Goal: Navigation & Orientation: Find specific page/section

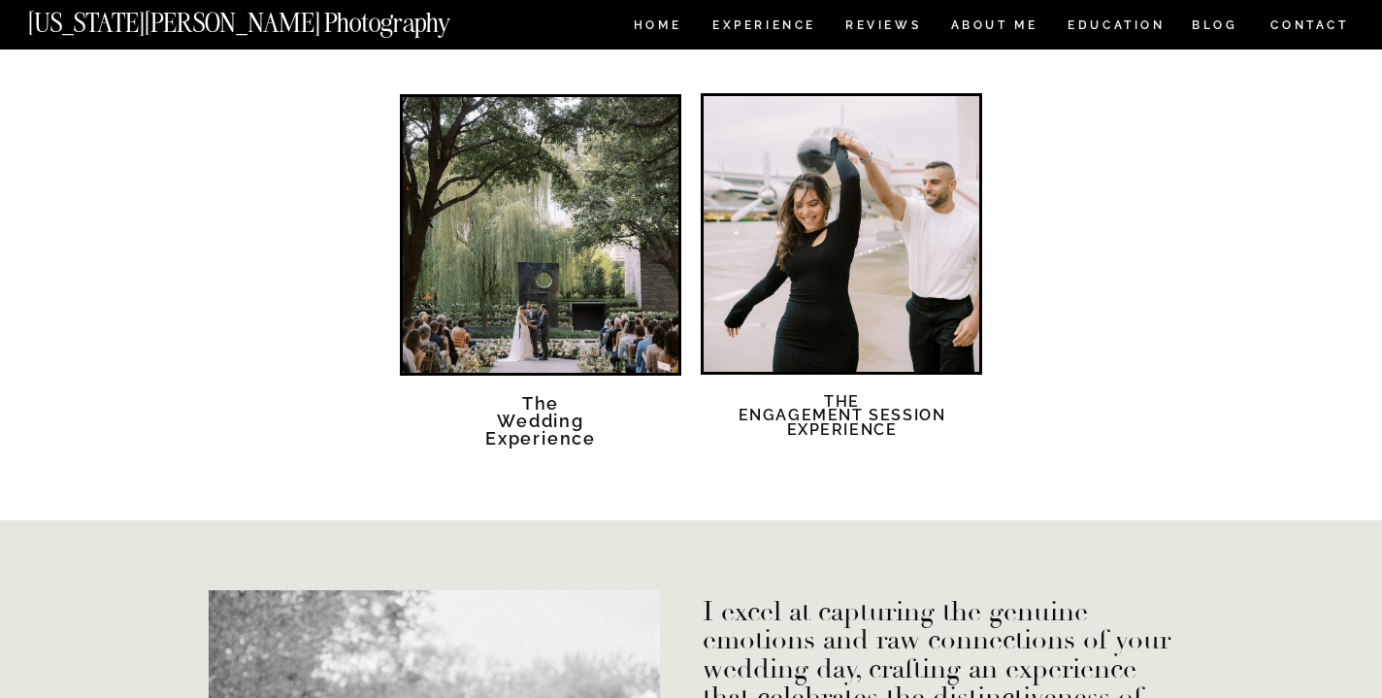
scroll to position [3473, 0]
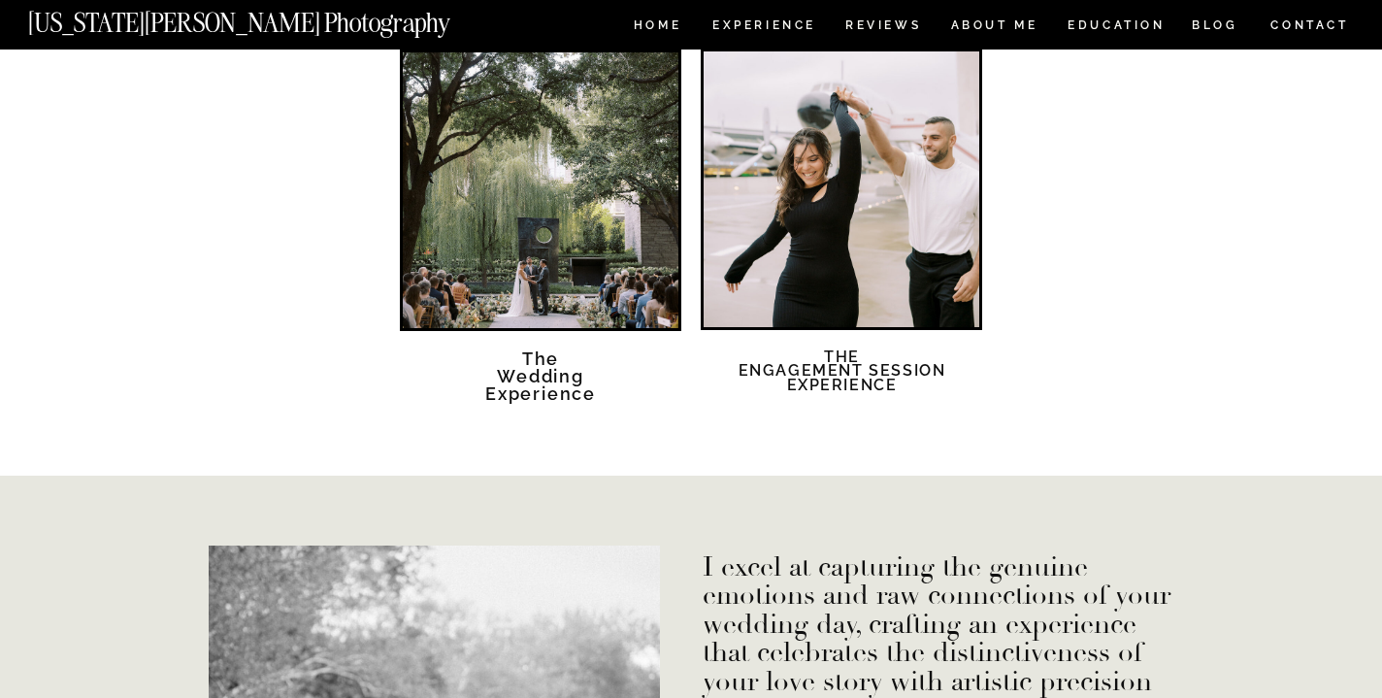
click at [584, 279] on div at bounding box center [541, 190] width 276 height 276
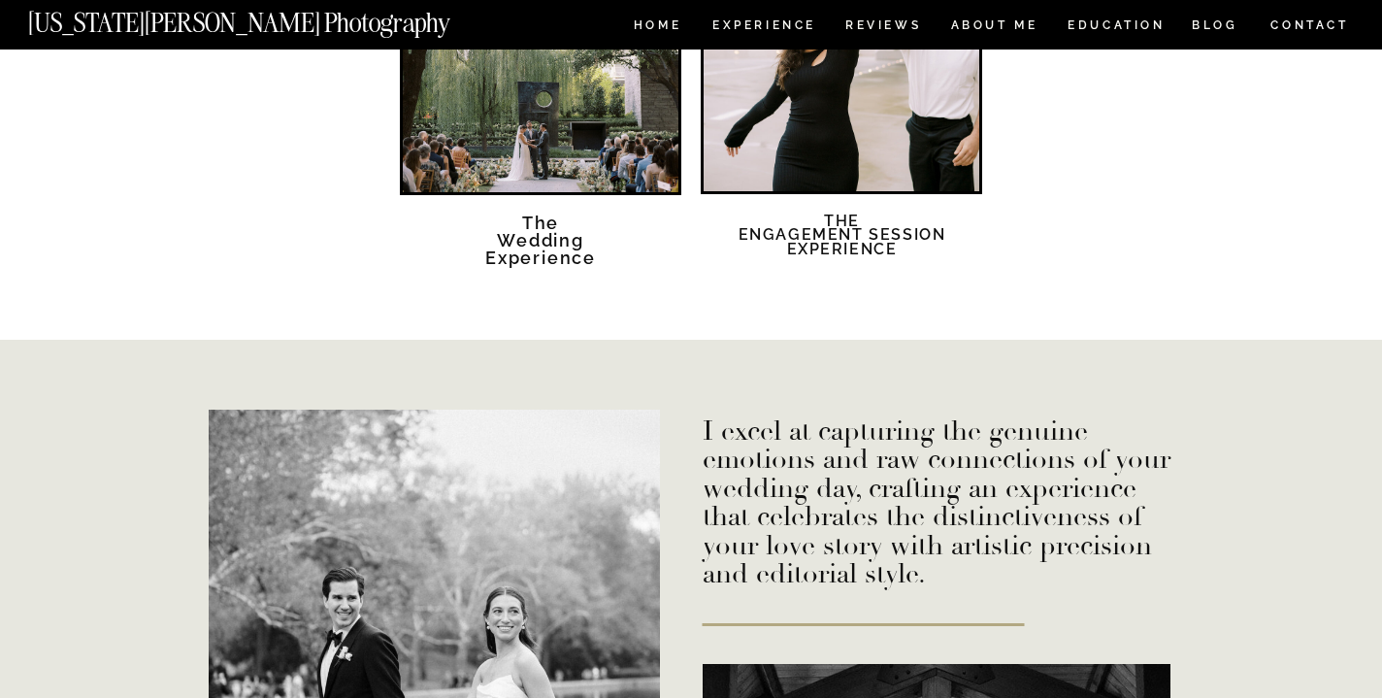
scroll to position [3712, 0]
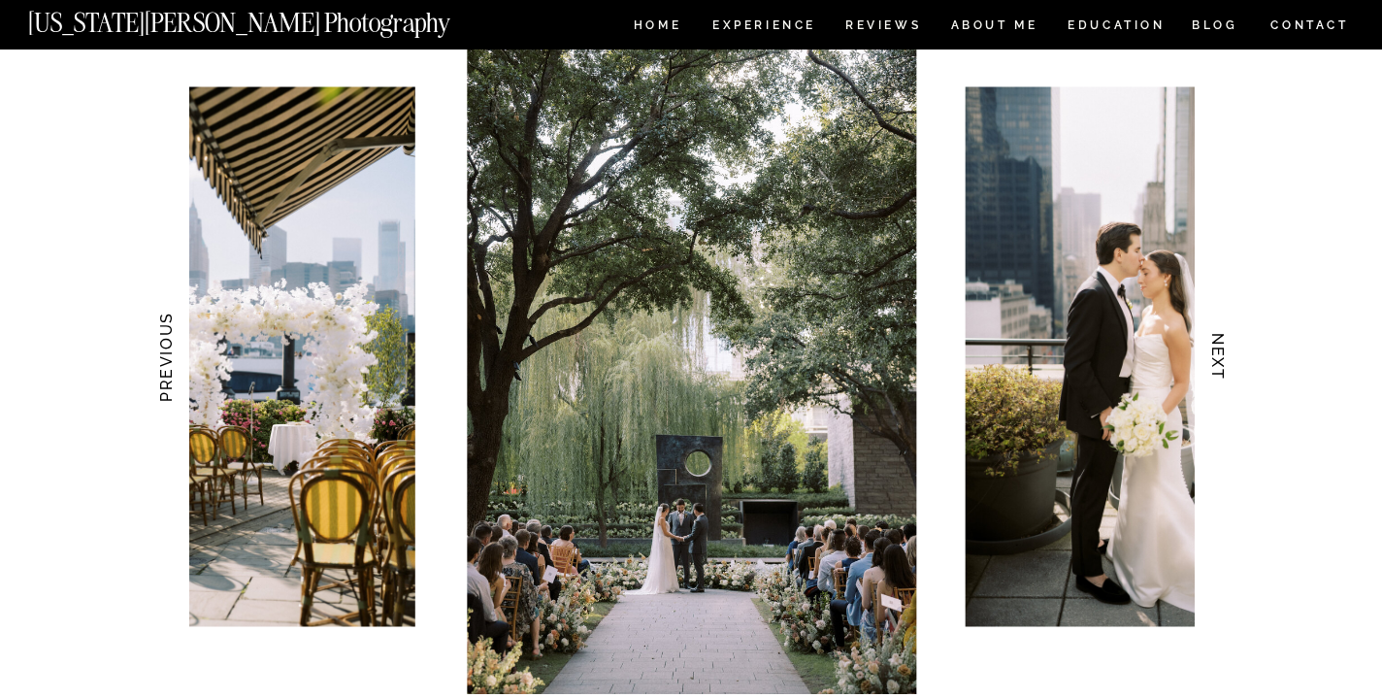
scroll to position [1897, 0]
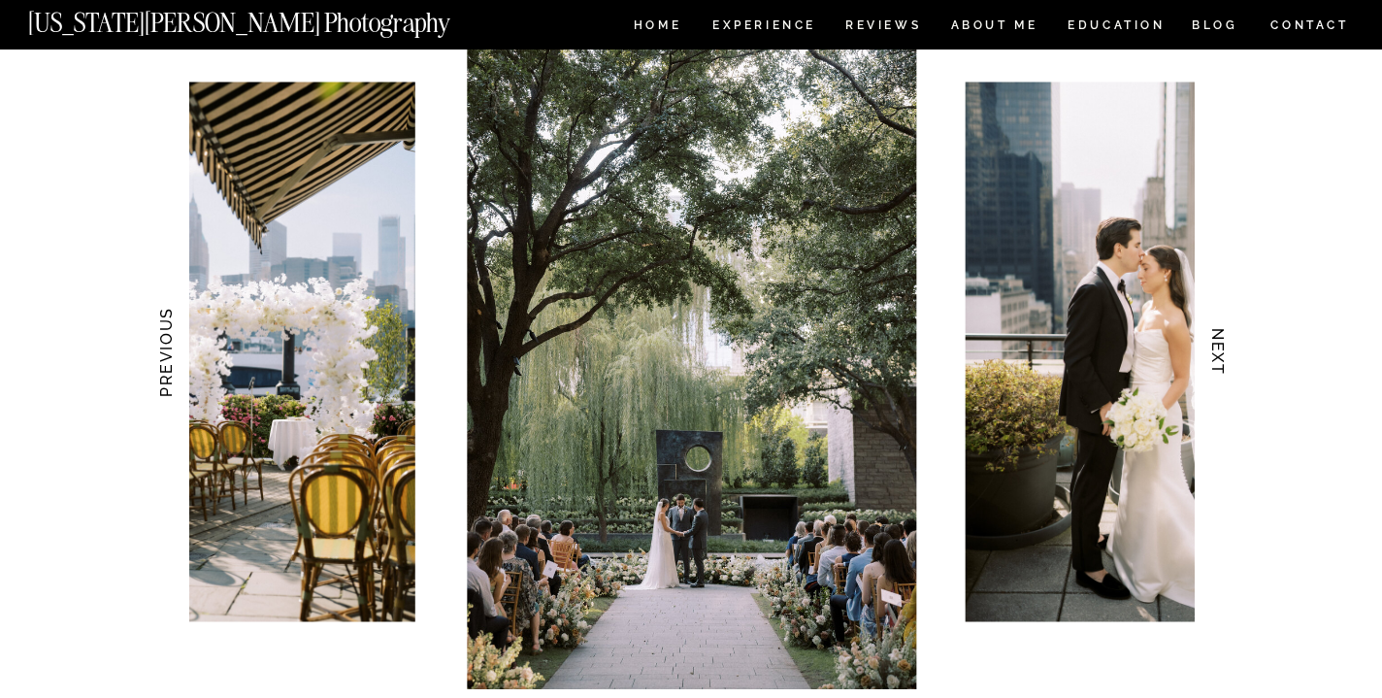
click at [1227, 356] on h3 "NEXT" at bounding box center [1218, 352] width 20 height 122
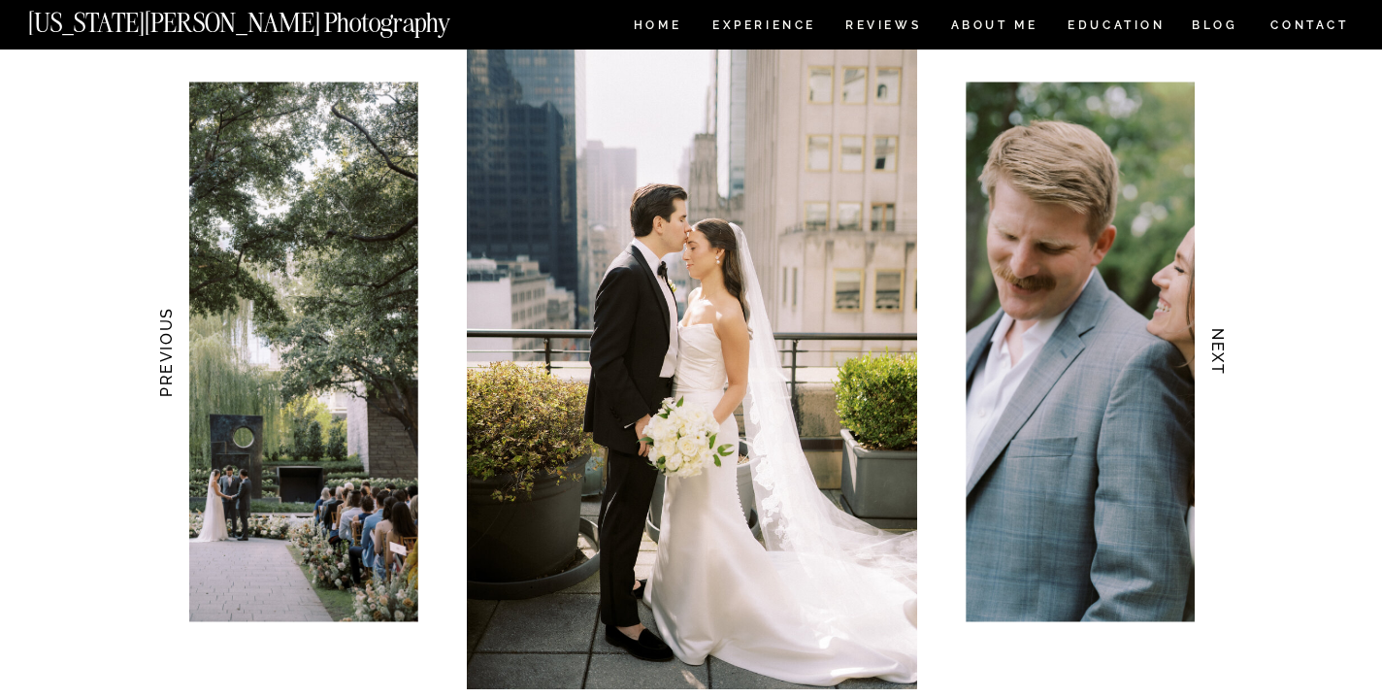
click at [1227, 356] on h3 "NEXT" at bounding box center [1218, 352] width 20 height 122
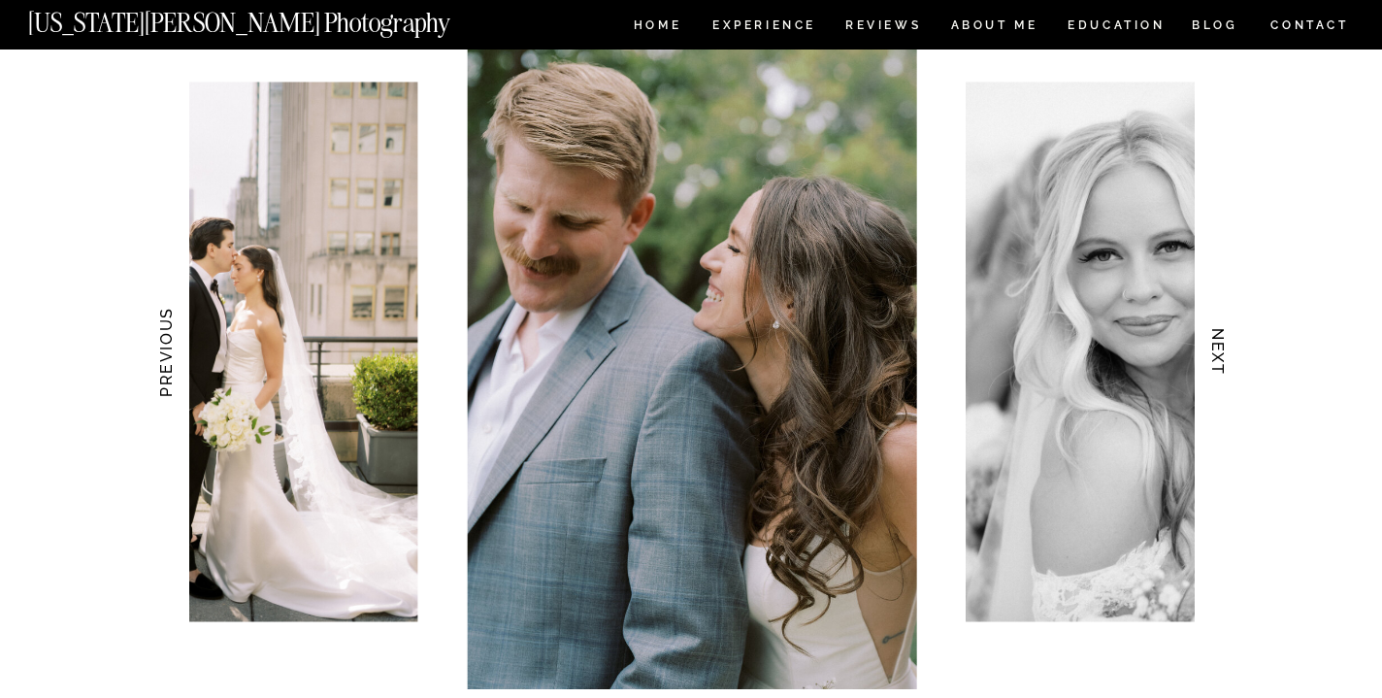
click at [1227, 356] on h3 "NEXT" at bounding box center [1218, 352] width 20 height 122
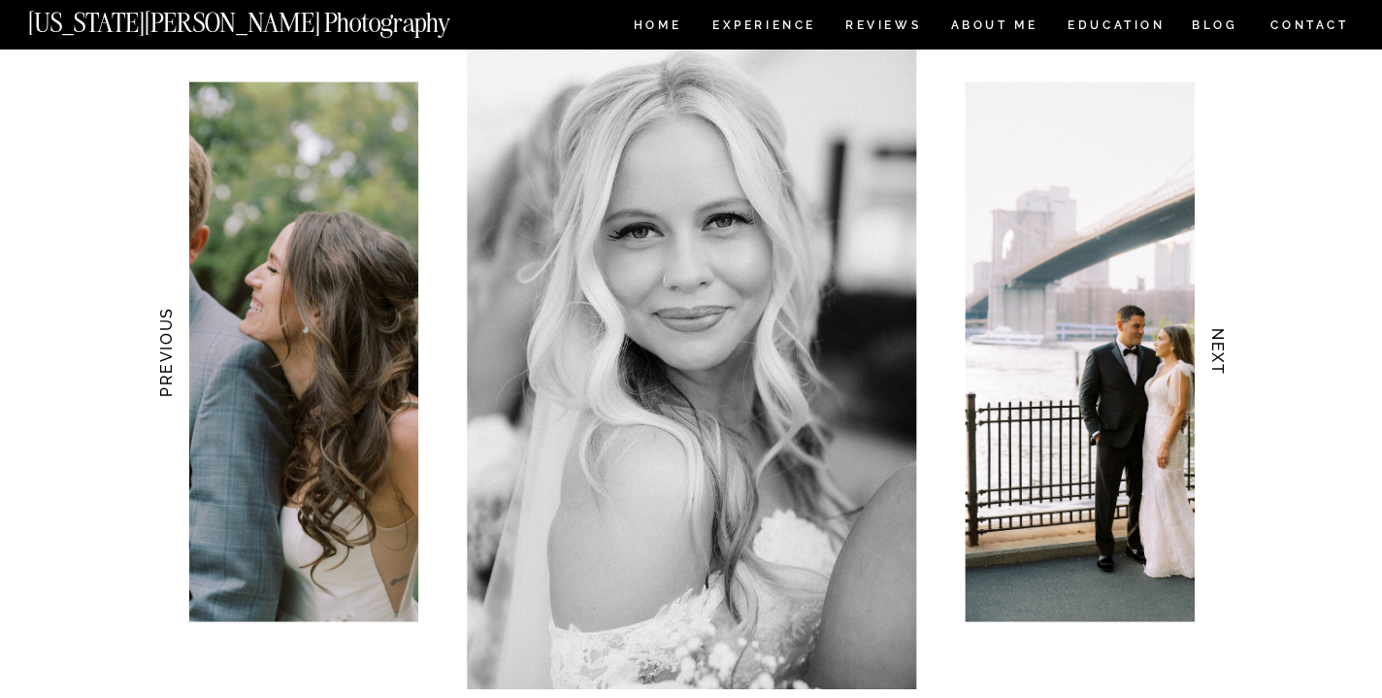
click at [1227, 356] on h3 "NEXT" at bounding box center [1218, 352] width 20 height 122
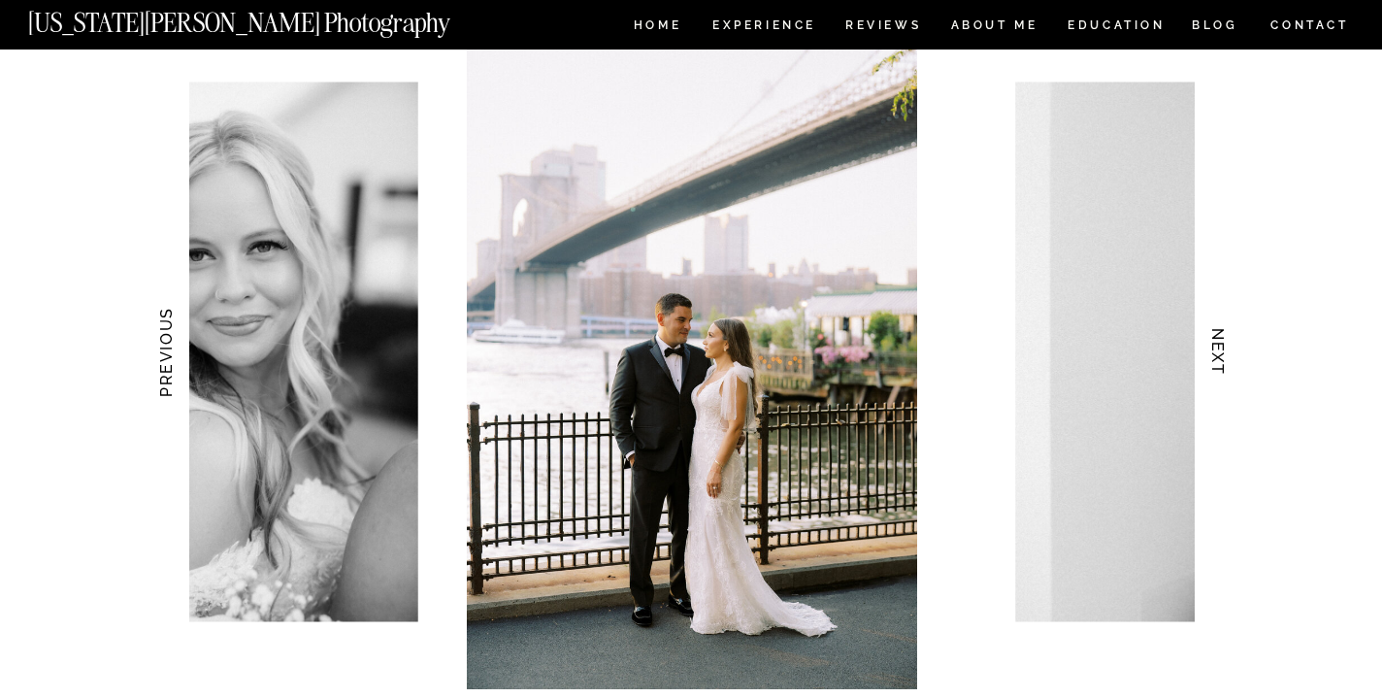
click at [1227, 356] on h3 "NEXT" at bounding box center [1218, 352] width 20 height 122
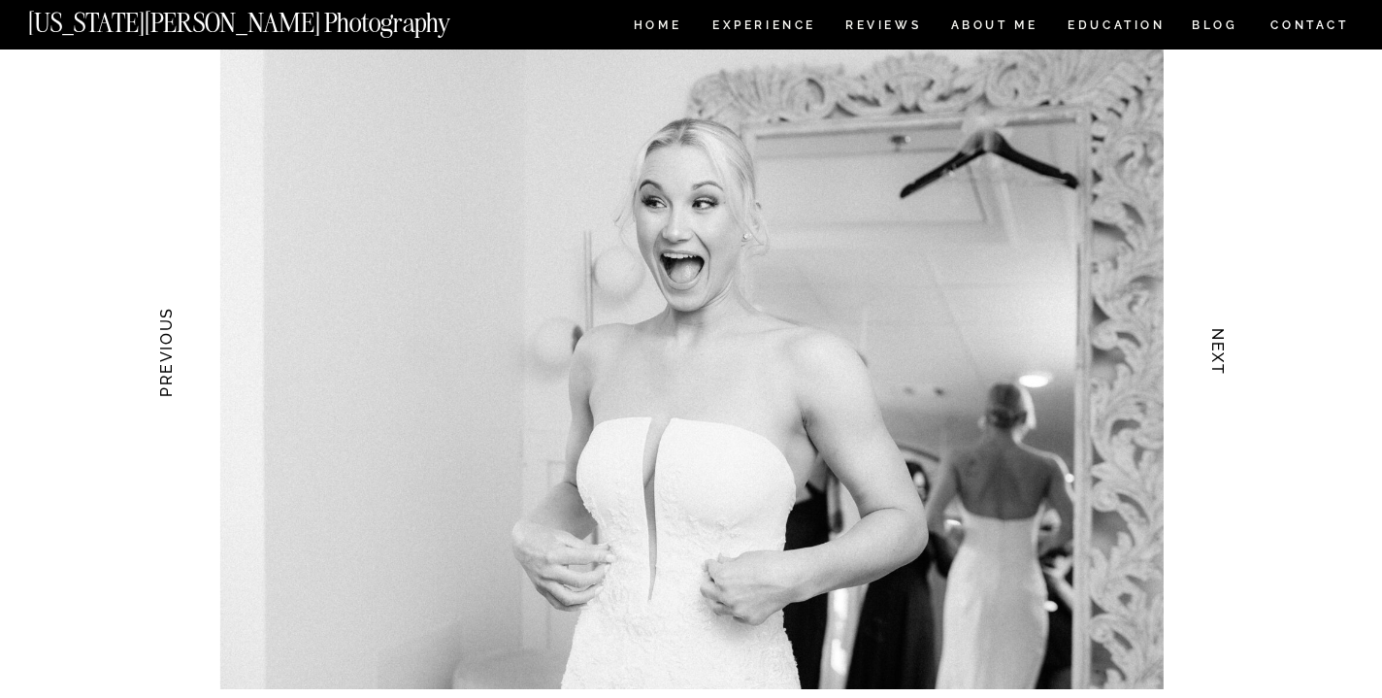
click at [1227, 356] on h3 "NEXT" at bounding box center [1218, 352] width 20 height 122
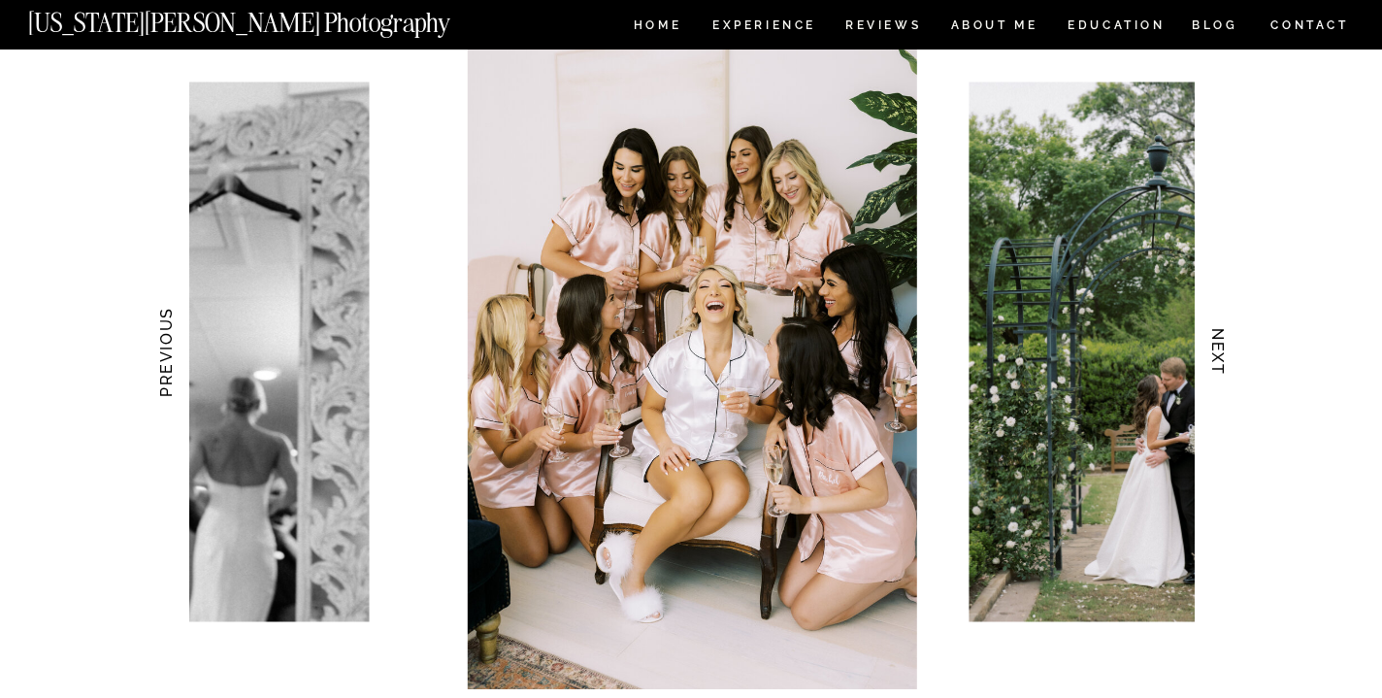
click at [1227, 356] on h3 "NEXT" at bounding box center [1218, 352] width 20 height 122
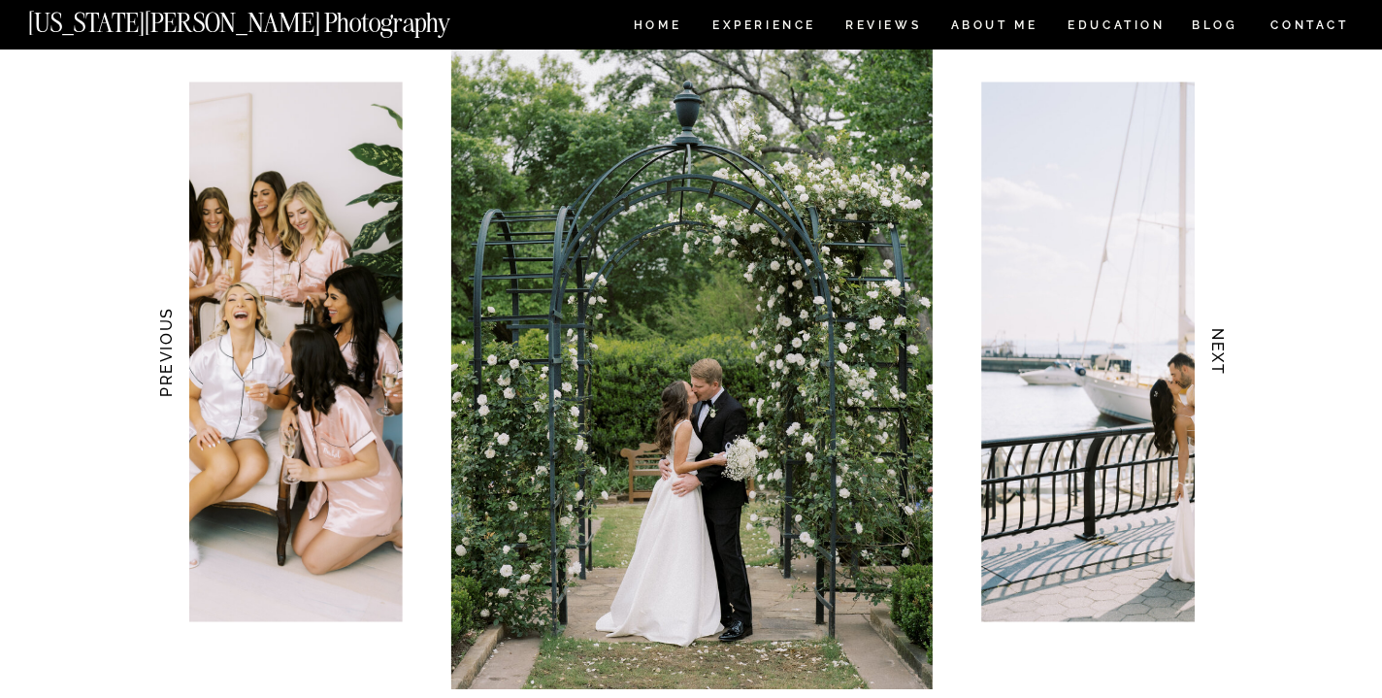
click at [1227, 356] on h3 "NEXT" at bounding box center [1218, 352] width 20 height 122
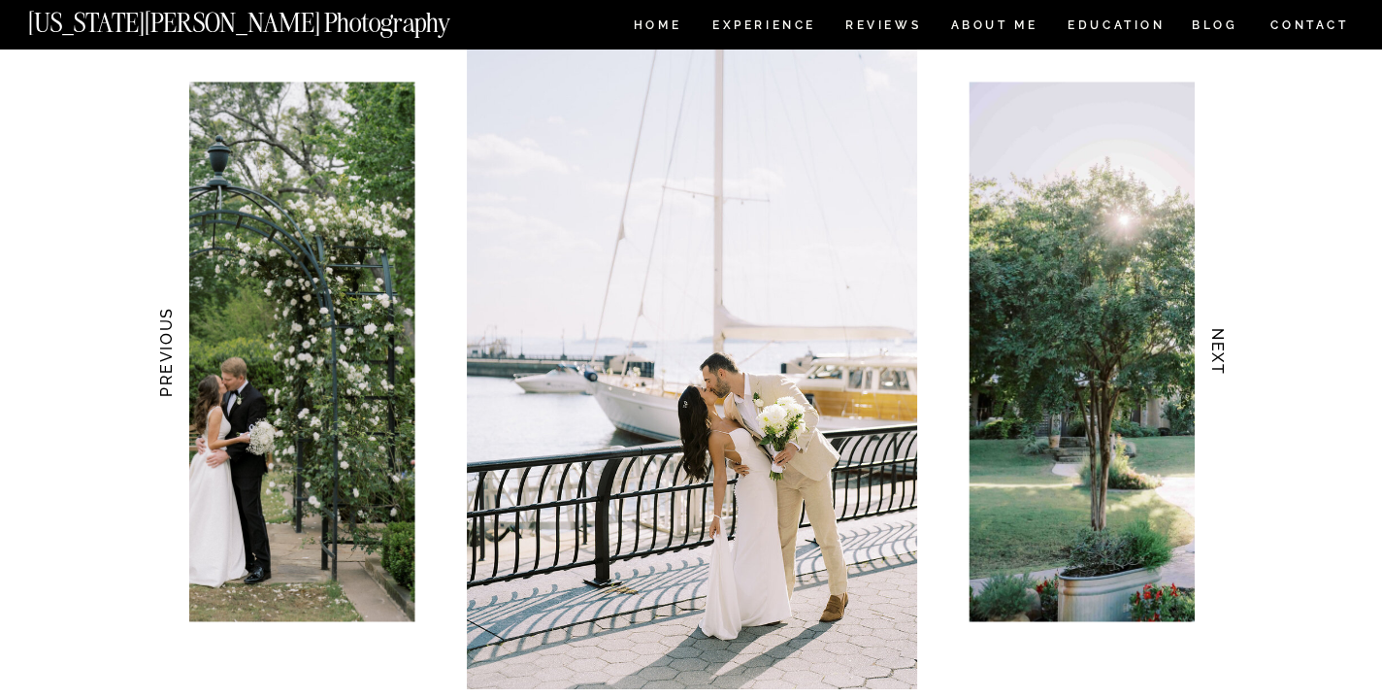
click at [1227, 356] on h3 "NEXT" at bounding box center [1218, 352] width 20 height 122
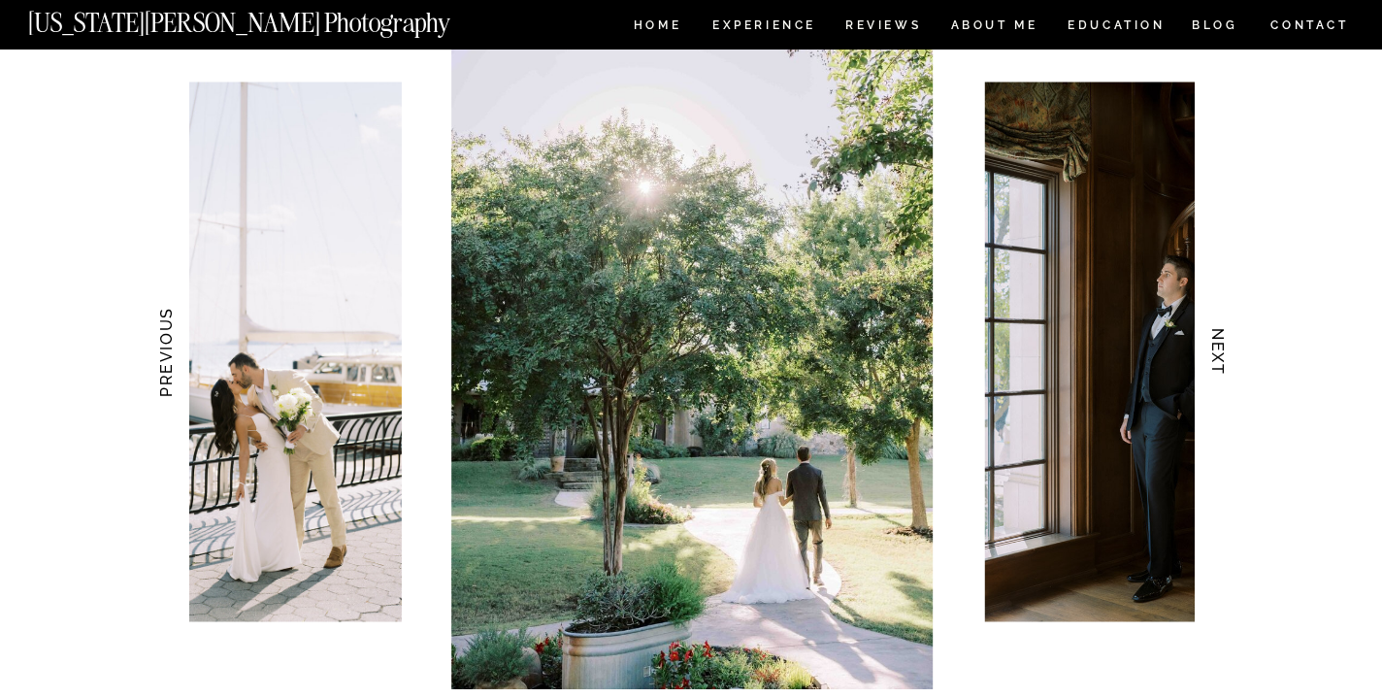
click at [1227, 356] on h3 "NEXT" at bounding box center [1218, 352] width 20 height 122
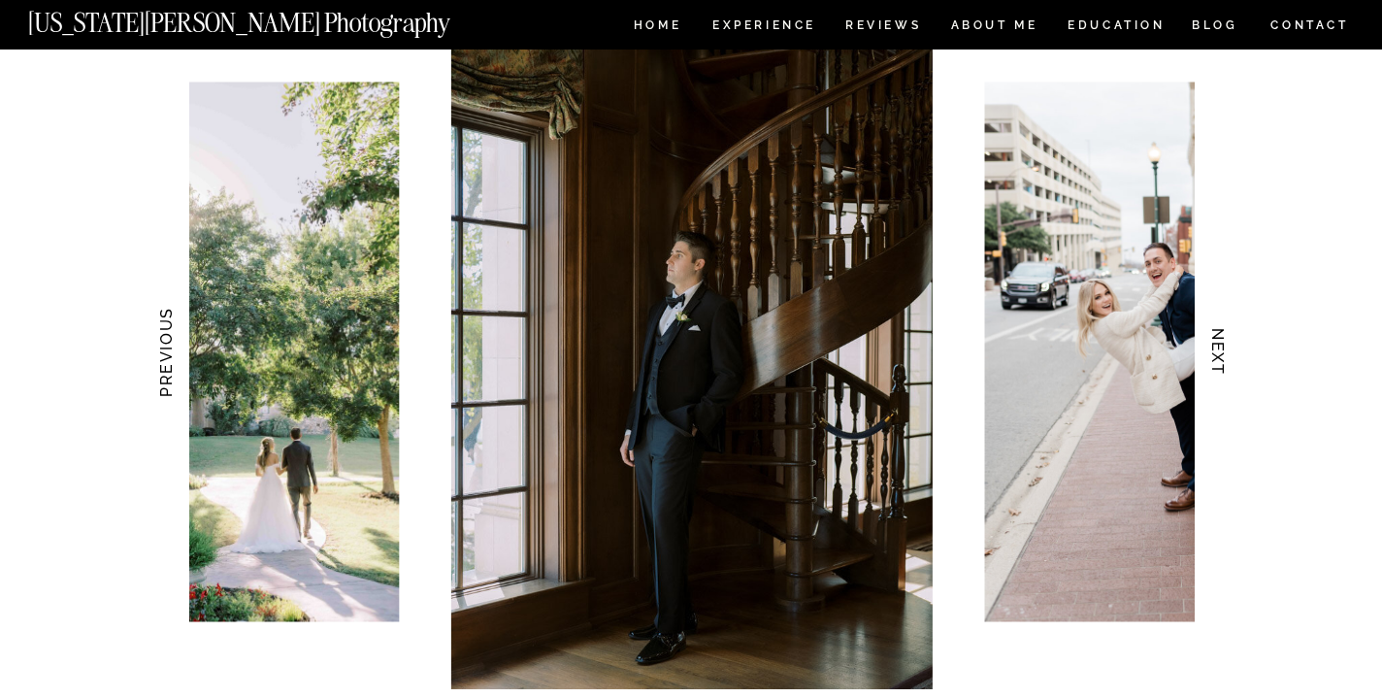
click at [1227, 356] on h3 "NEXT" at bounding box center [1218, 352] width 20 height 122
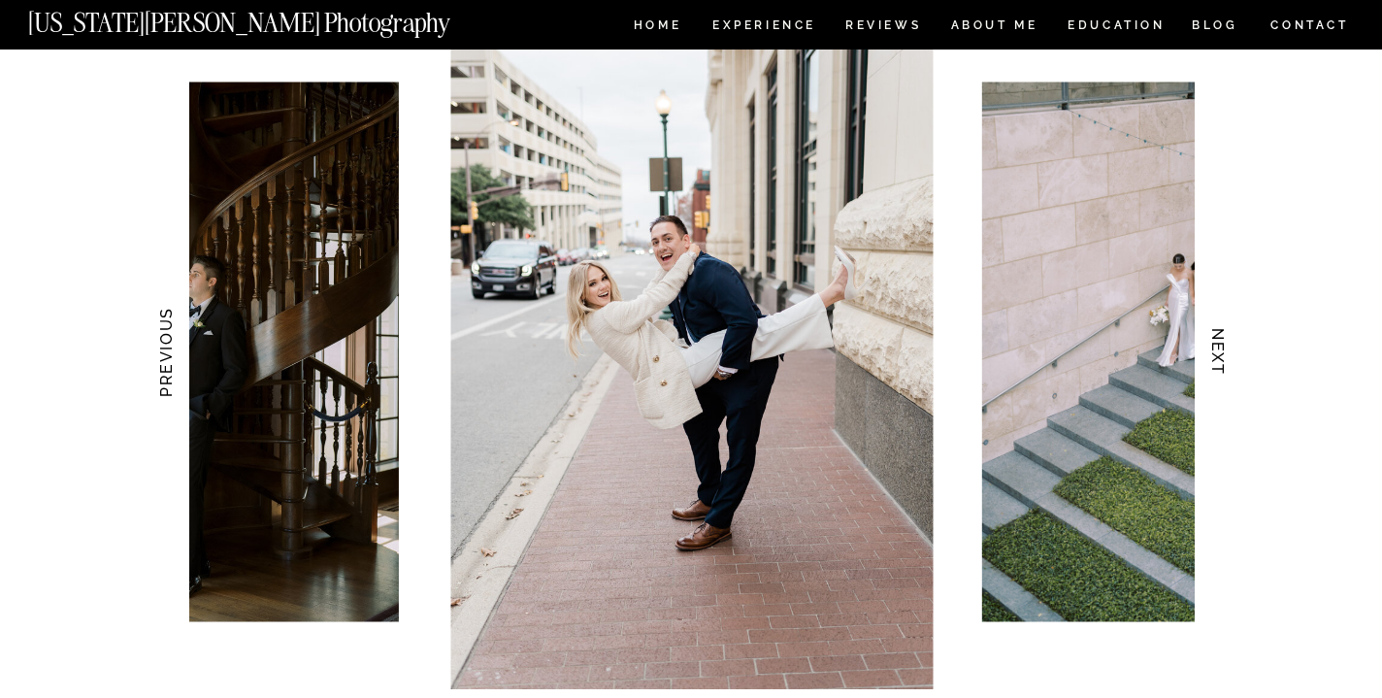
click at [1227, 356] on h3 "NEXT" at bounding box center [1218, 352] width 20 height 122
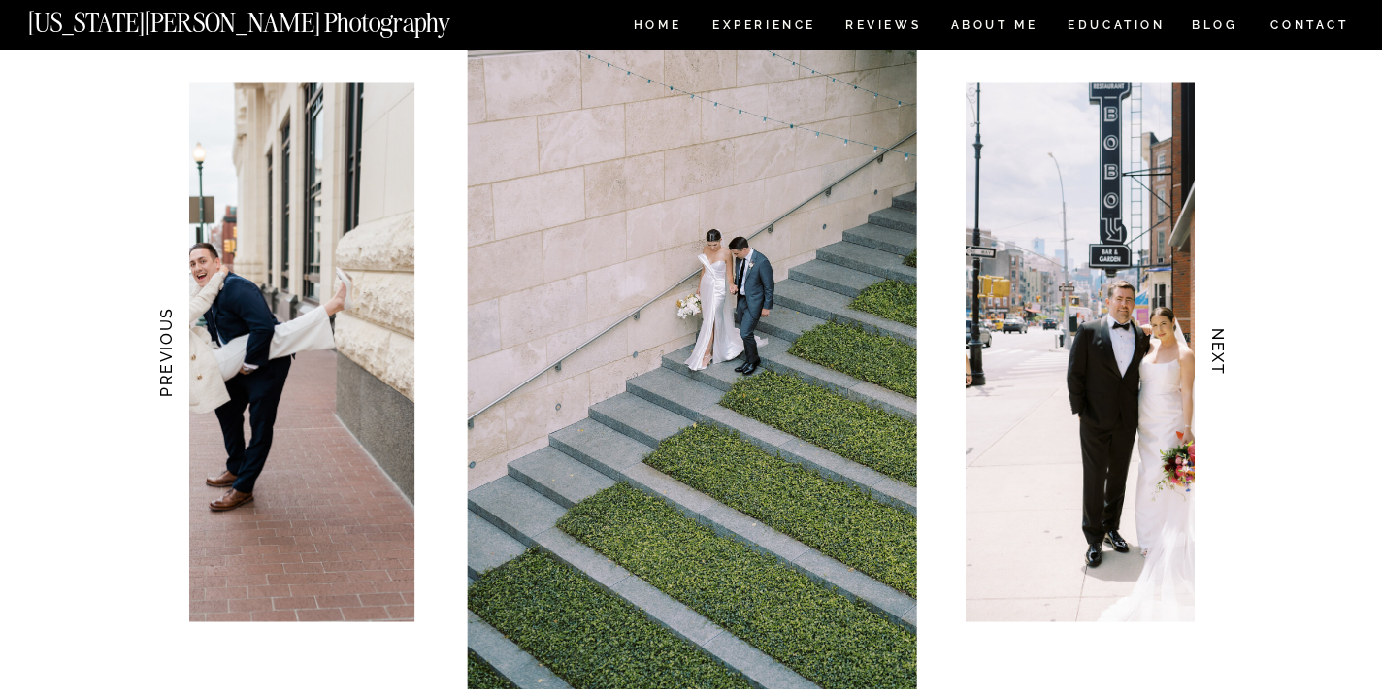
click at [1227, 356] on h3 "NEXT" at bounding box center [1218, 352] width 20 height 122
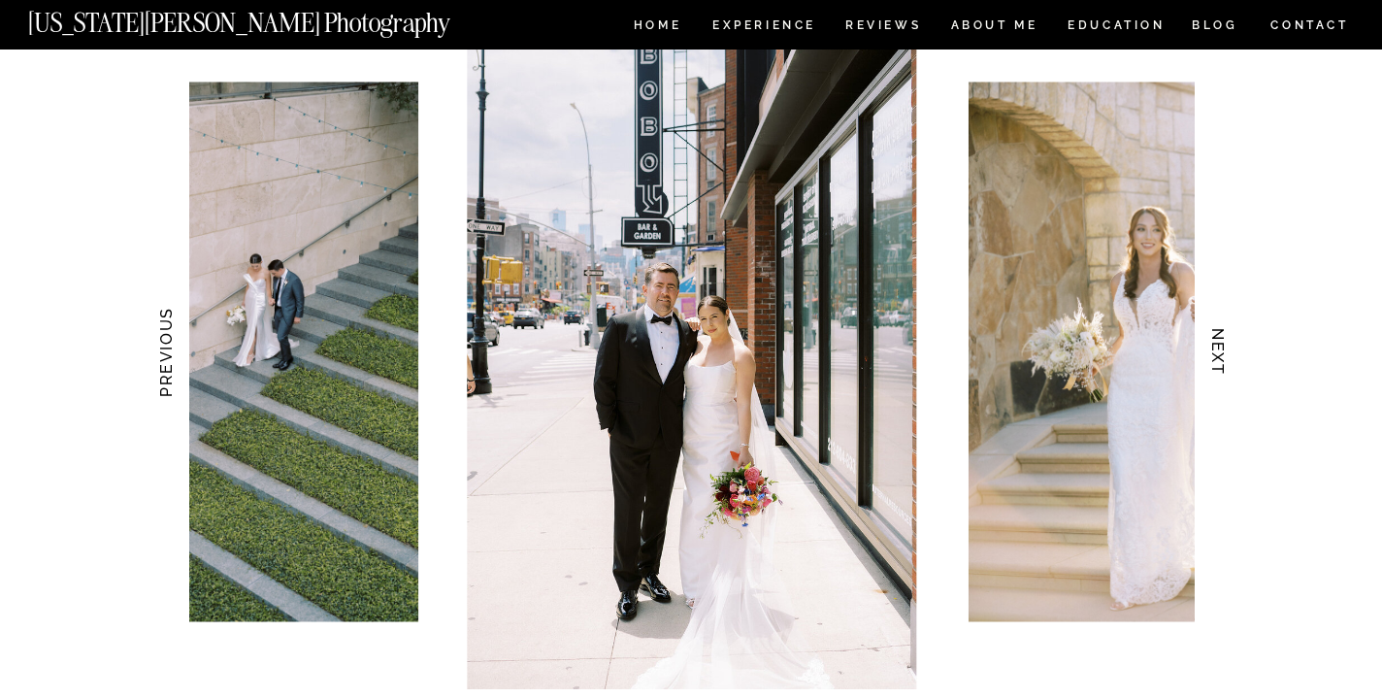
click at [1227, 356] on h3 "NEXT" at bounding box center [1218, 352] width 20 height 122
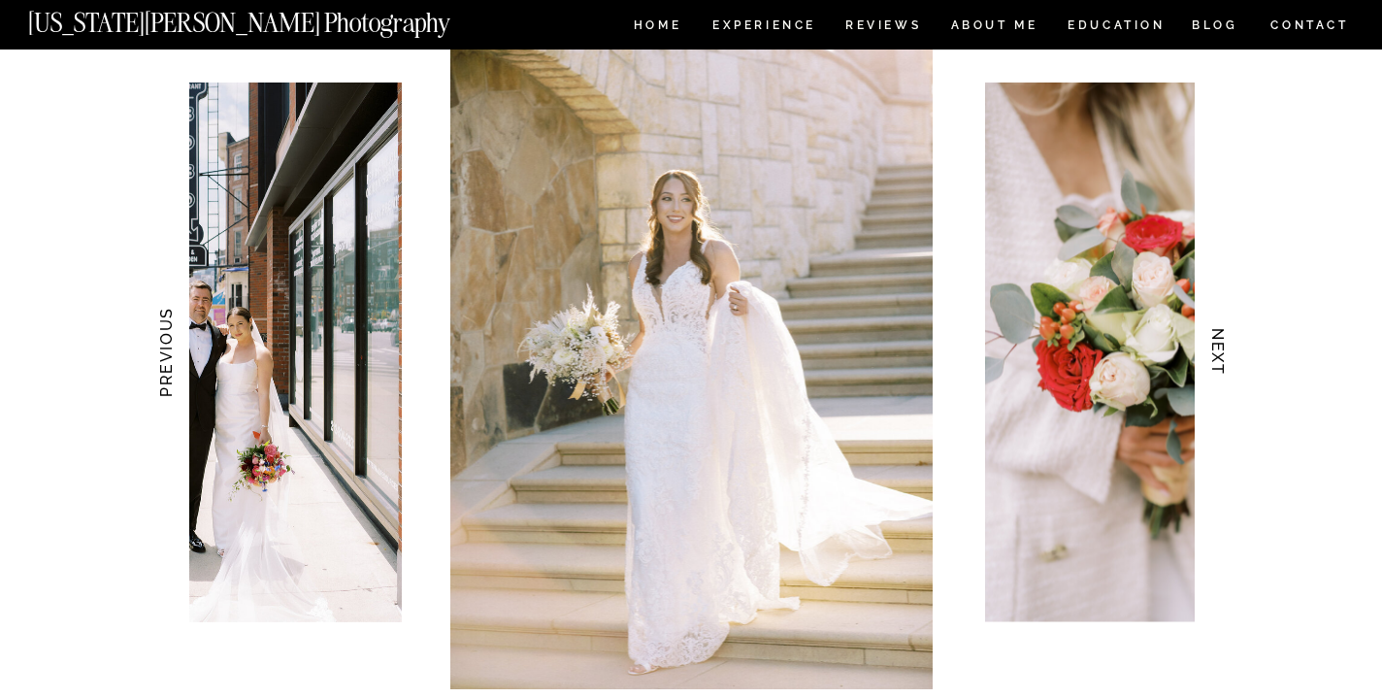
click at [1227, 356] on h3 "NEXT" at bounding box center [1218, 352] width 20 height 122
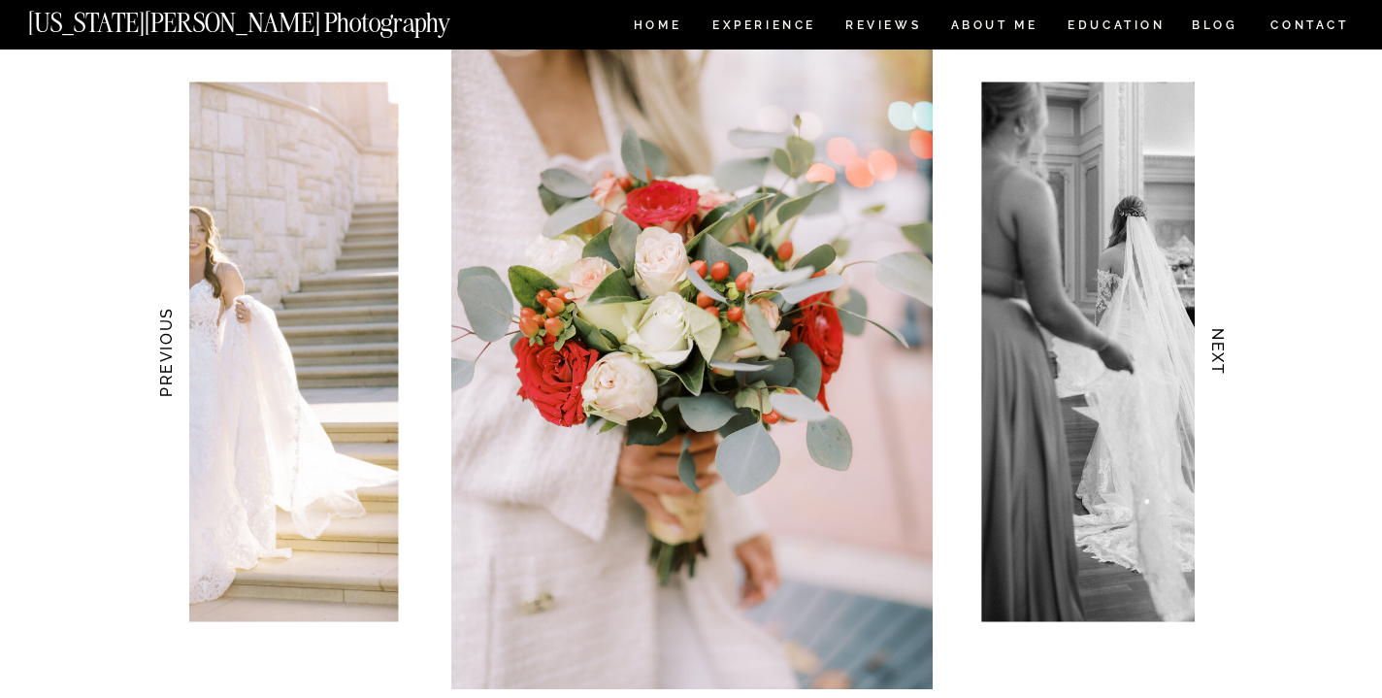
click at [1227, 356] on h3 "NEXT" at bounding box center [1218, 352] width 20 height 122
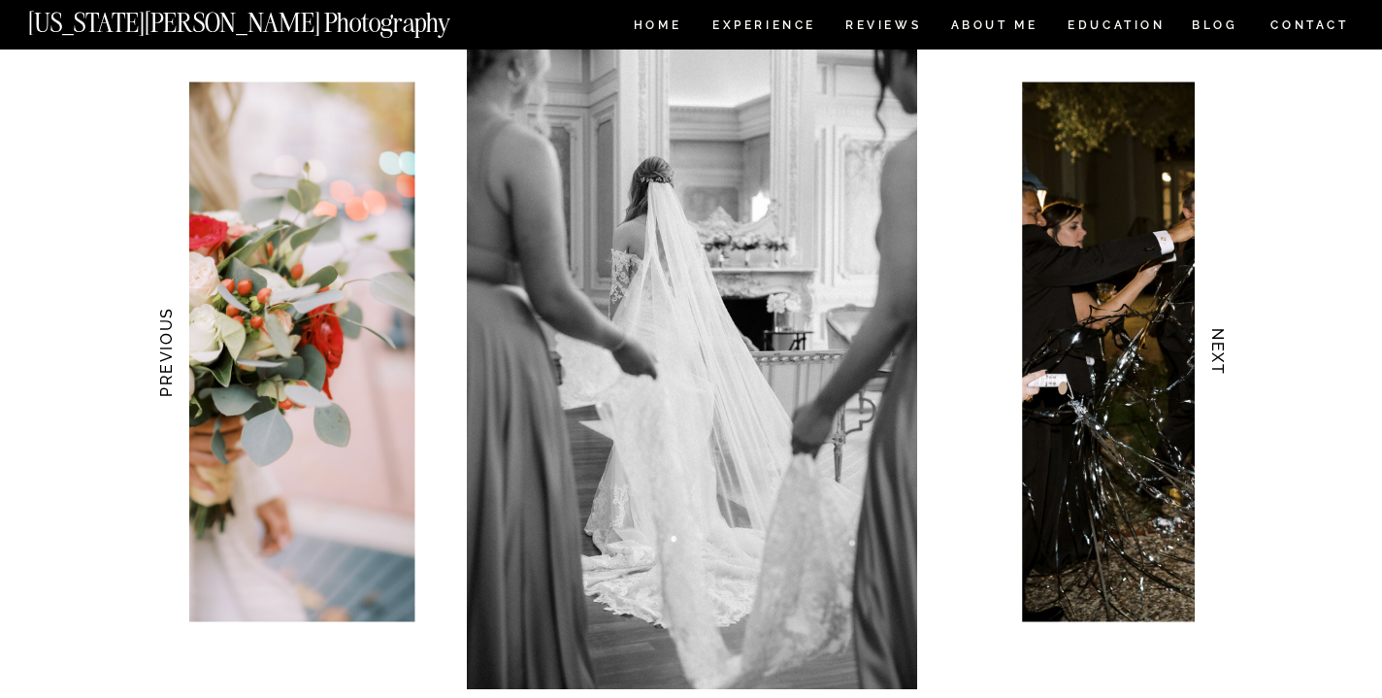
click at [1227, 356] on h3 "NEXT" at bounding box center [1218, 352] width 20 height 122
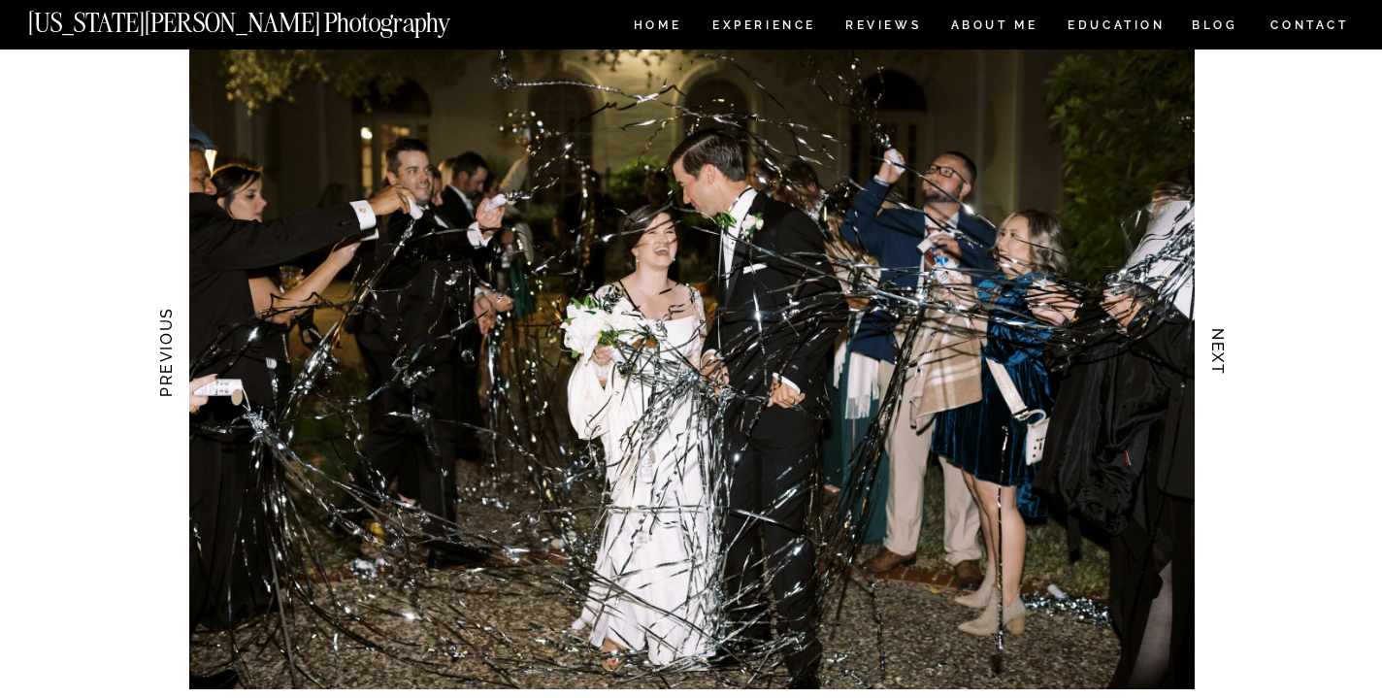
click at [1227, 356] on h3 "NEXT" at bounding box center [1218, 352] width 20 height 122
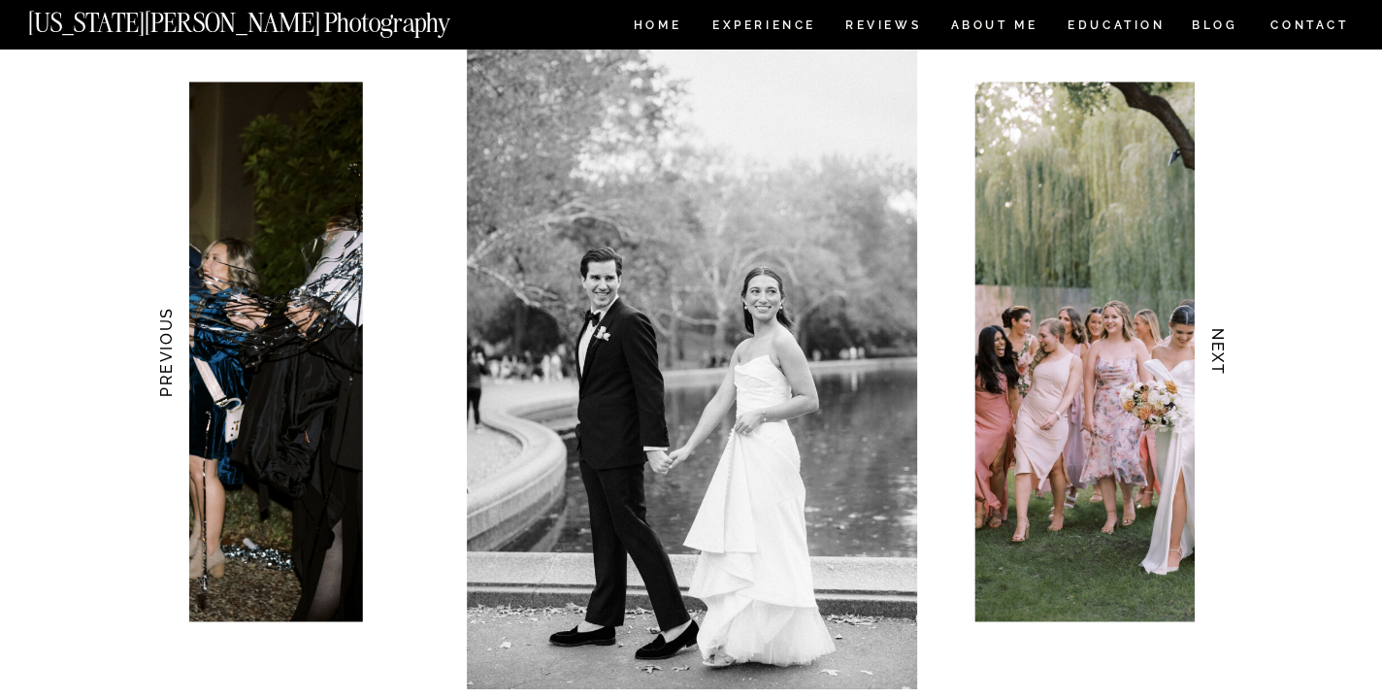
click at [1227, 356] on h3 "NEXT" at bounding box center [1218, 352] width 20 height 122
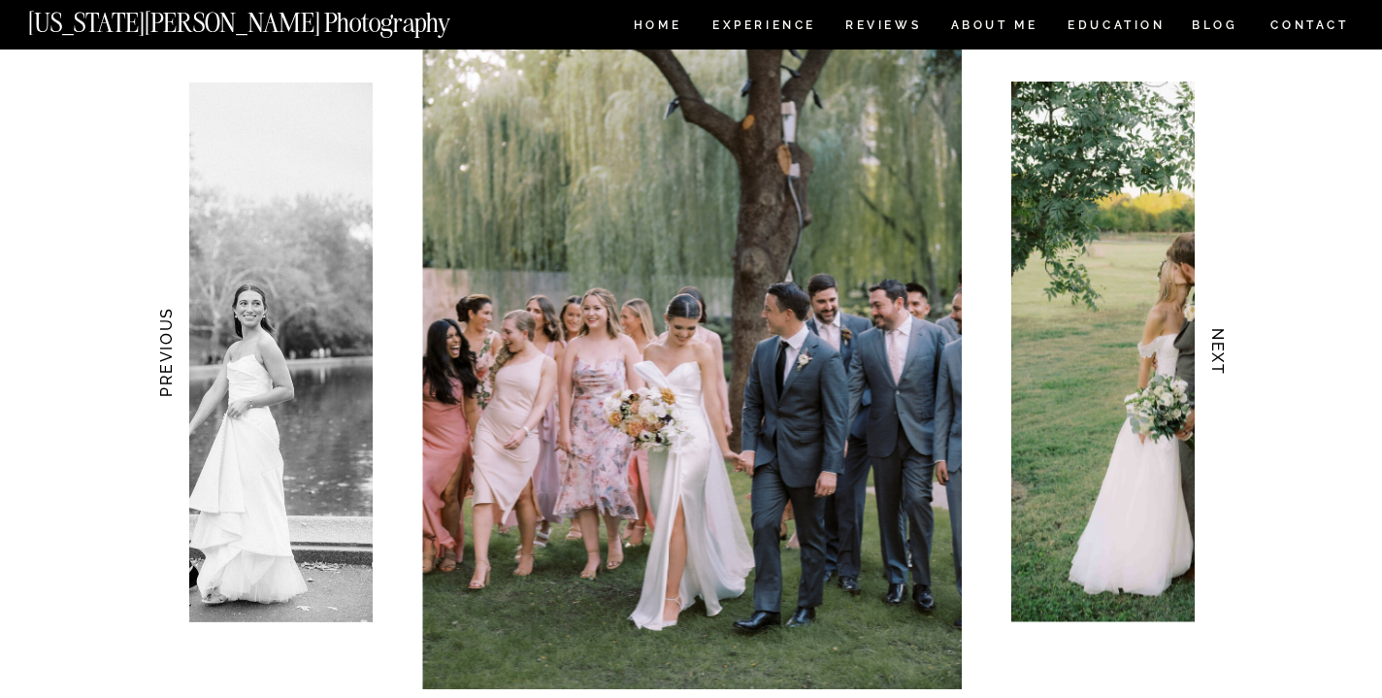
click at [1227, 356] on h3 "NEXT" at bounding box center [1218, 352] width 20 height 122
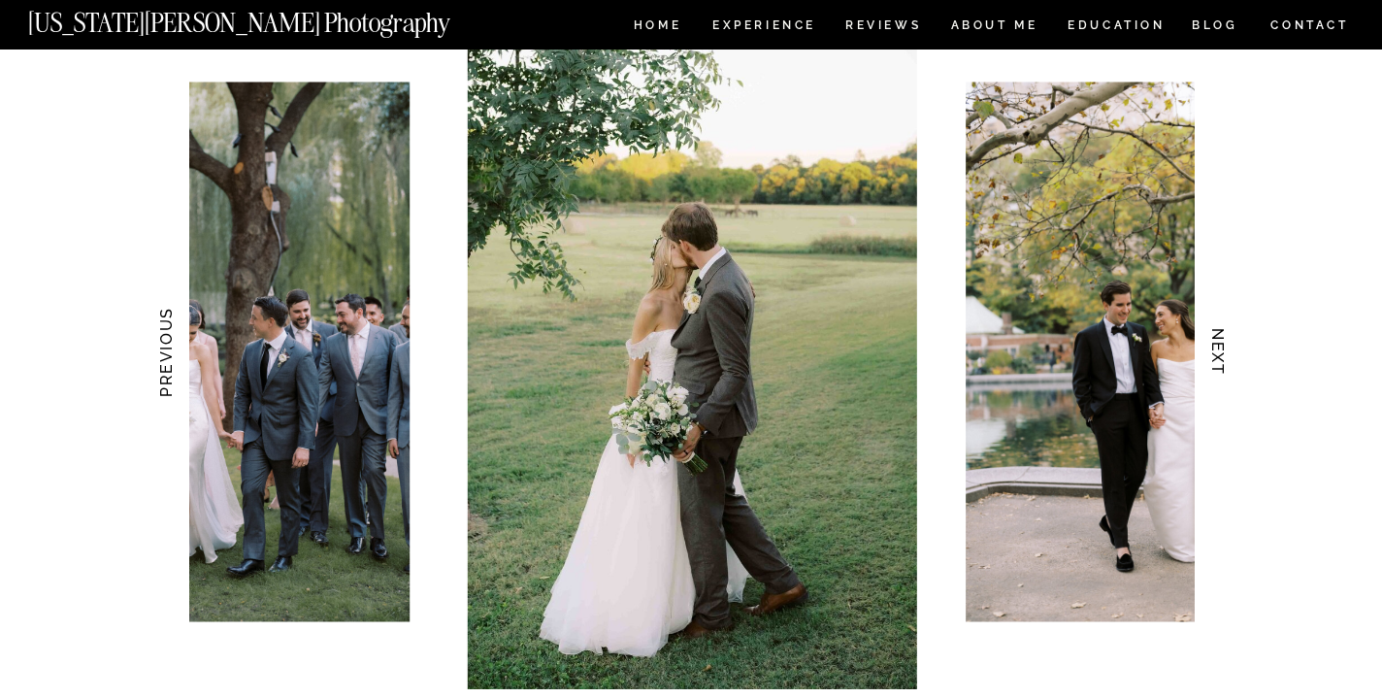
click at [1227, 356] on h3 "NEXT" at bounding box center [1218, 352] width 20 height 122
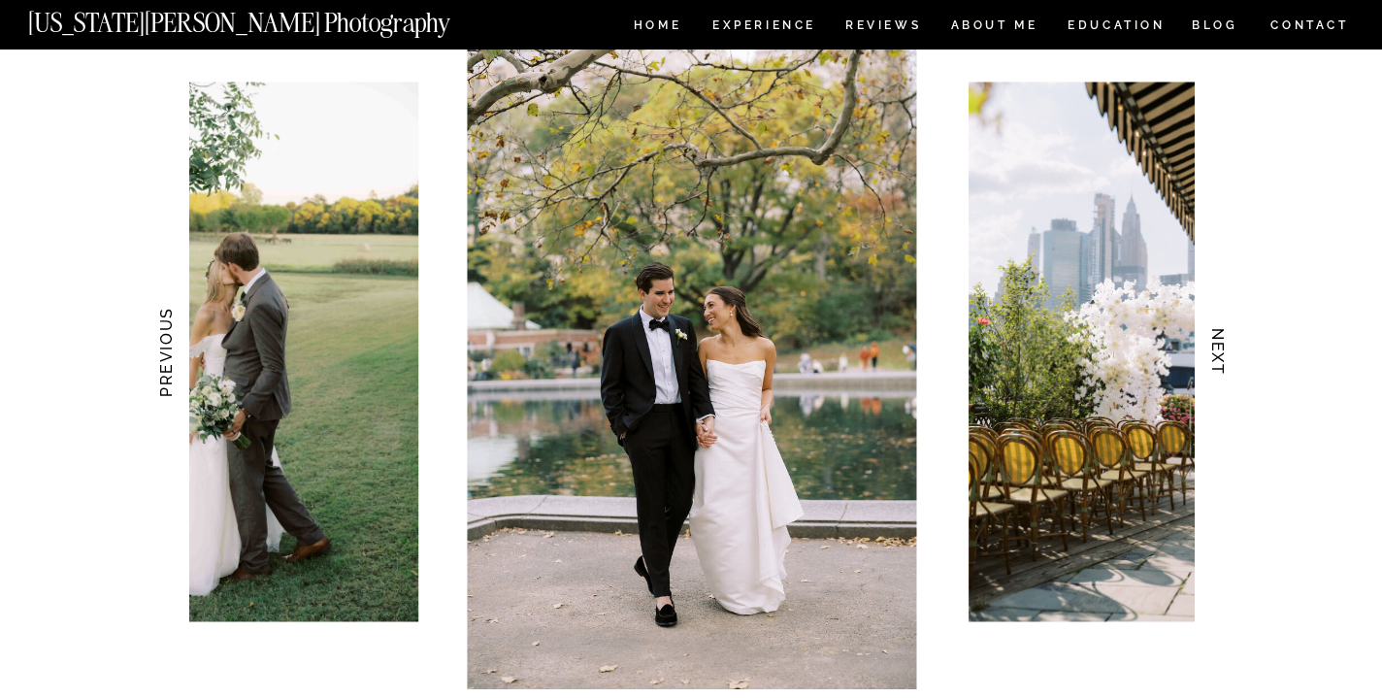
scroll to position [1907, 0]
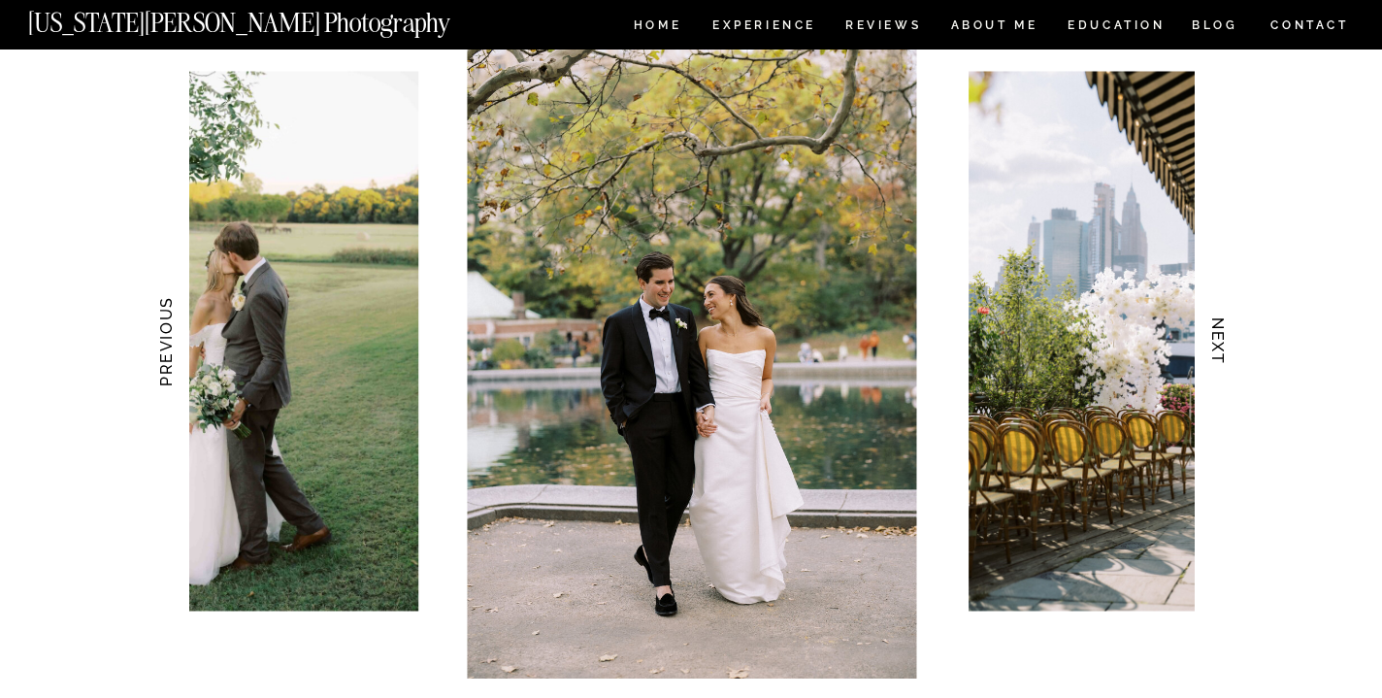
click at [1218, 341] on h3 "NEXT" at bounding box center [1218, 342] width 20 height 122
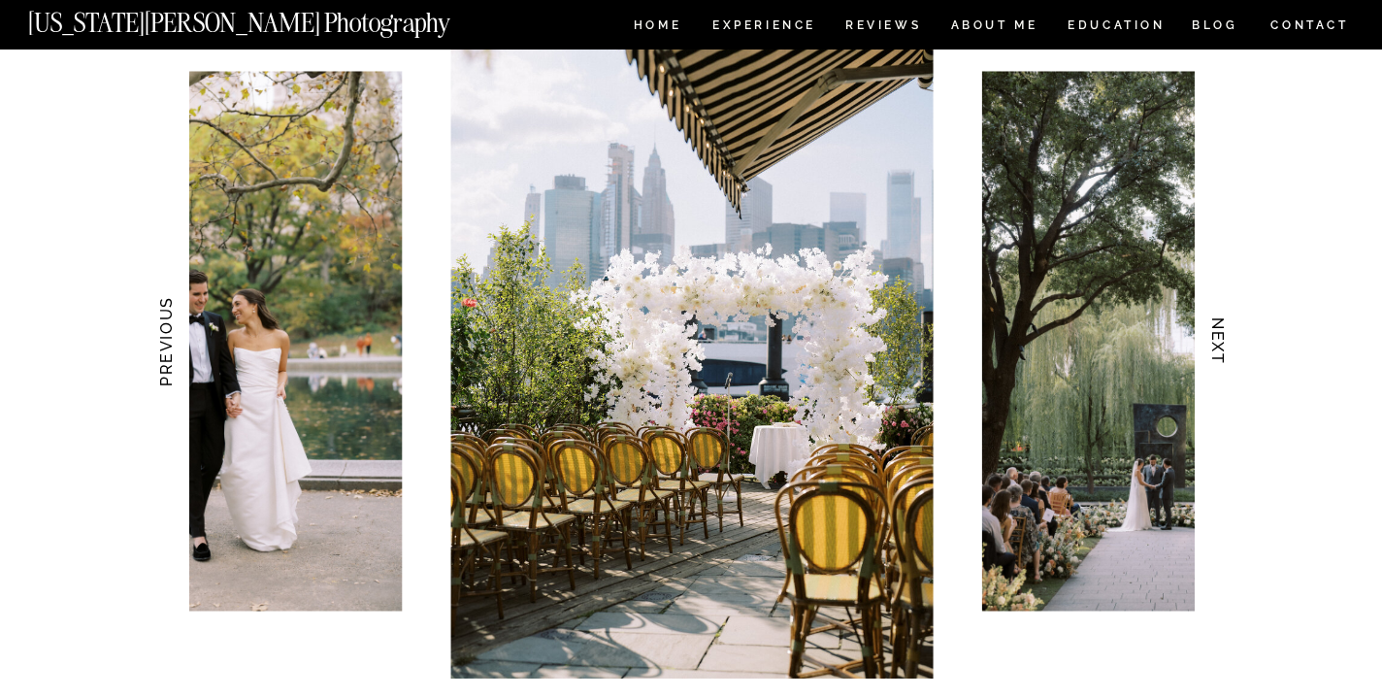
click at [1218, 341] on h3 "NEXT" at bounding box center [1218, 342] width 20 height 122
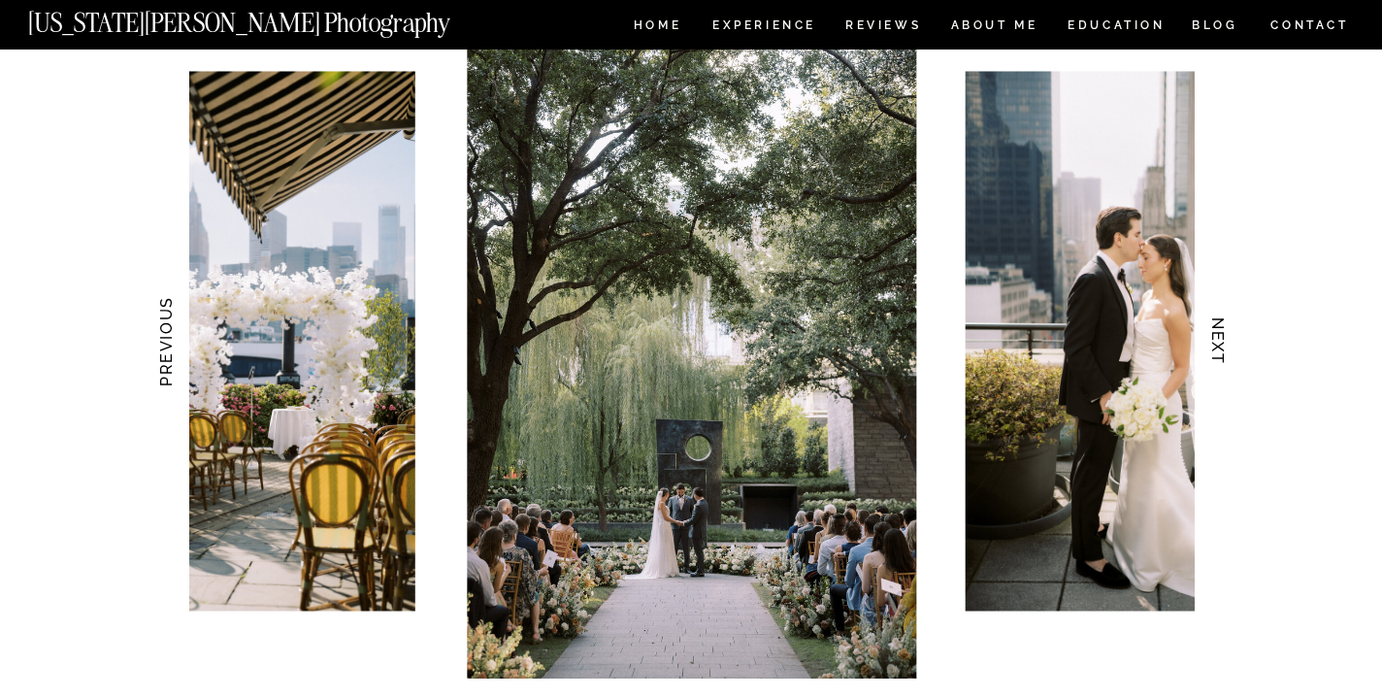
click at [1218, 341] on h3 "NEXT" at bounding box center [1218, 342] width 20 height 122
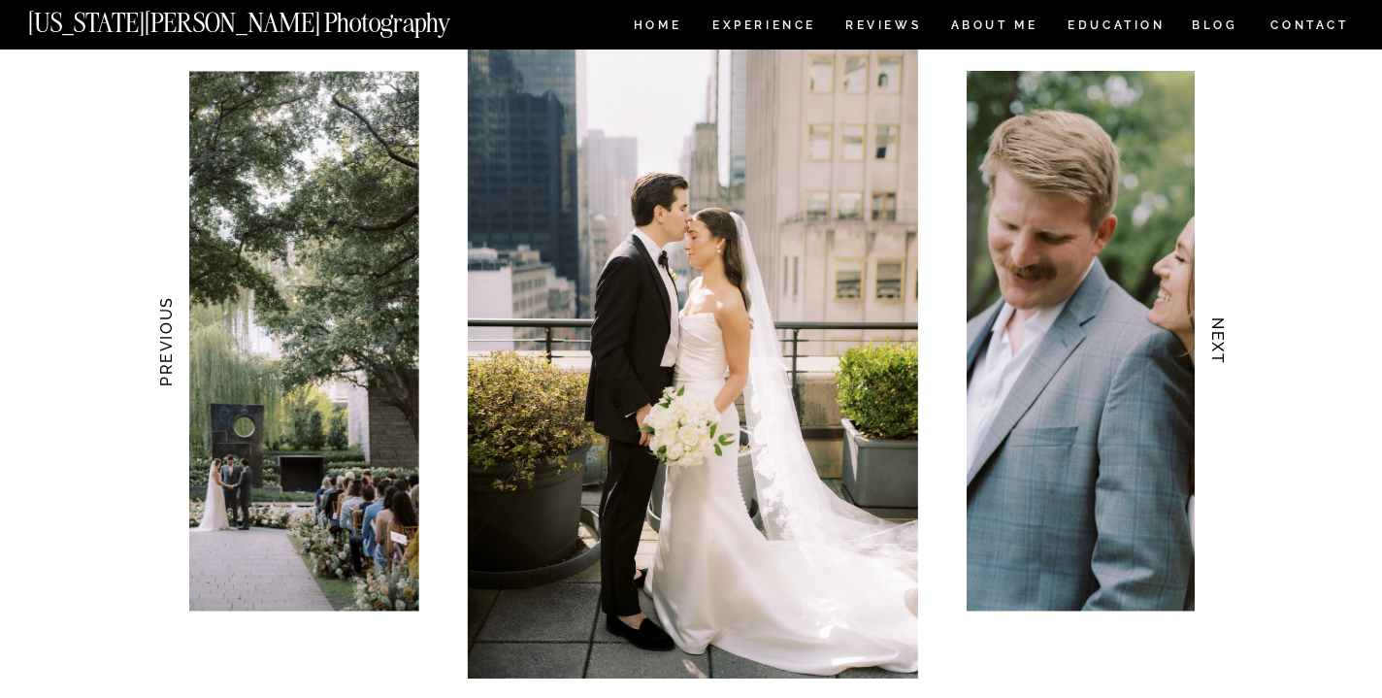
click at [1218, 341] on h3 "NEXT" at bounding box center [1218, 342] width 20 height 122
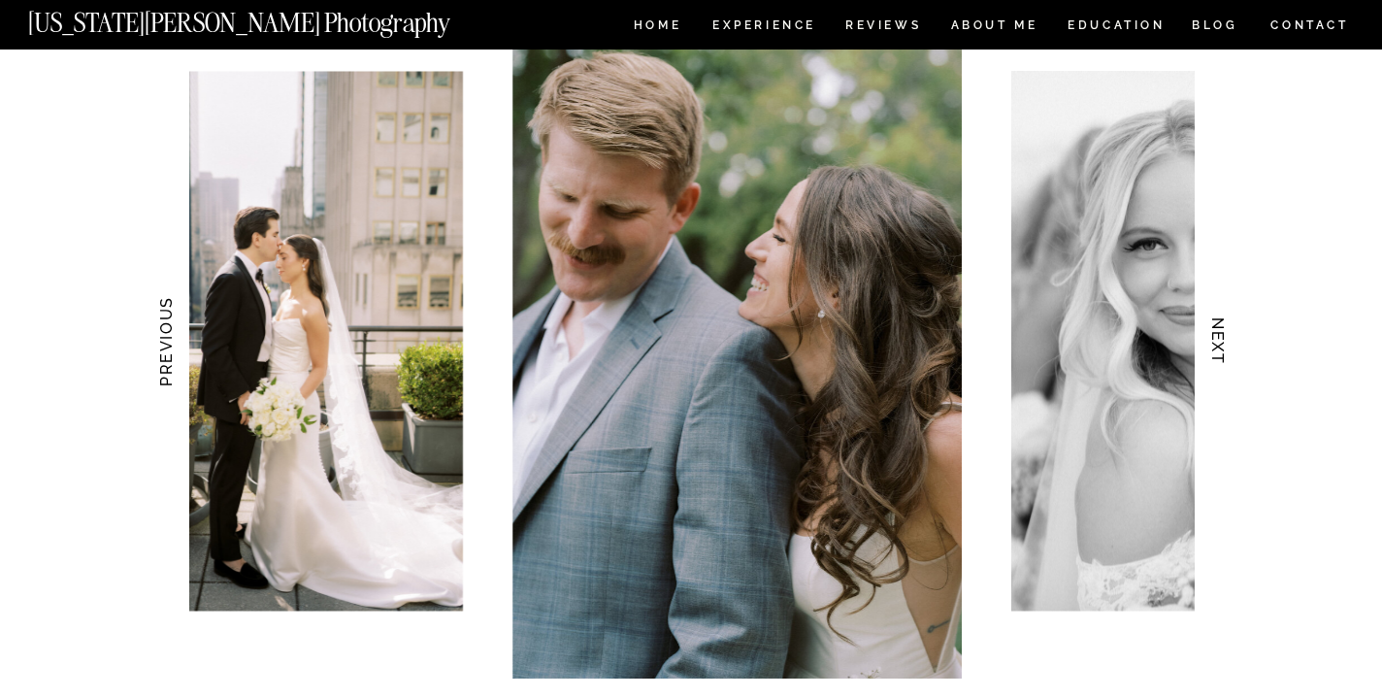
click at [1218, 341] on h3 "NEXT" at bounding box center [1218, 342] width 20 height 122
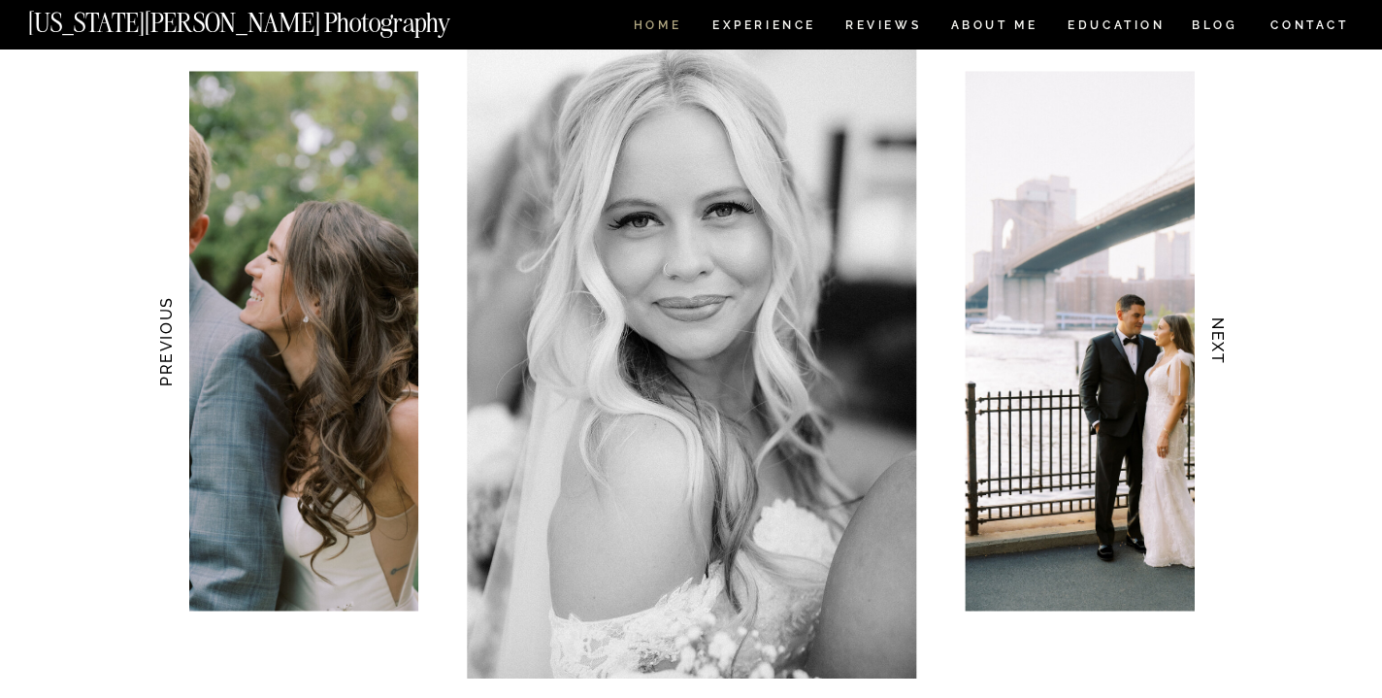
click at [675, 31] on nav "HOME" at bounding box center [657, 27] width 55 height 17
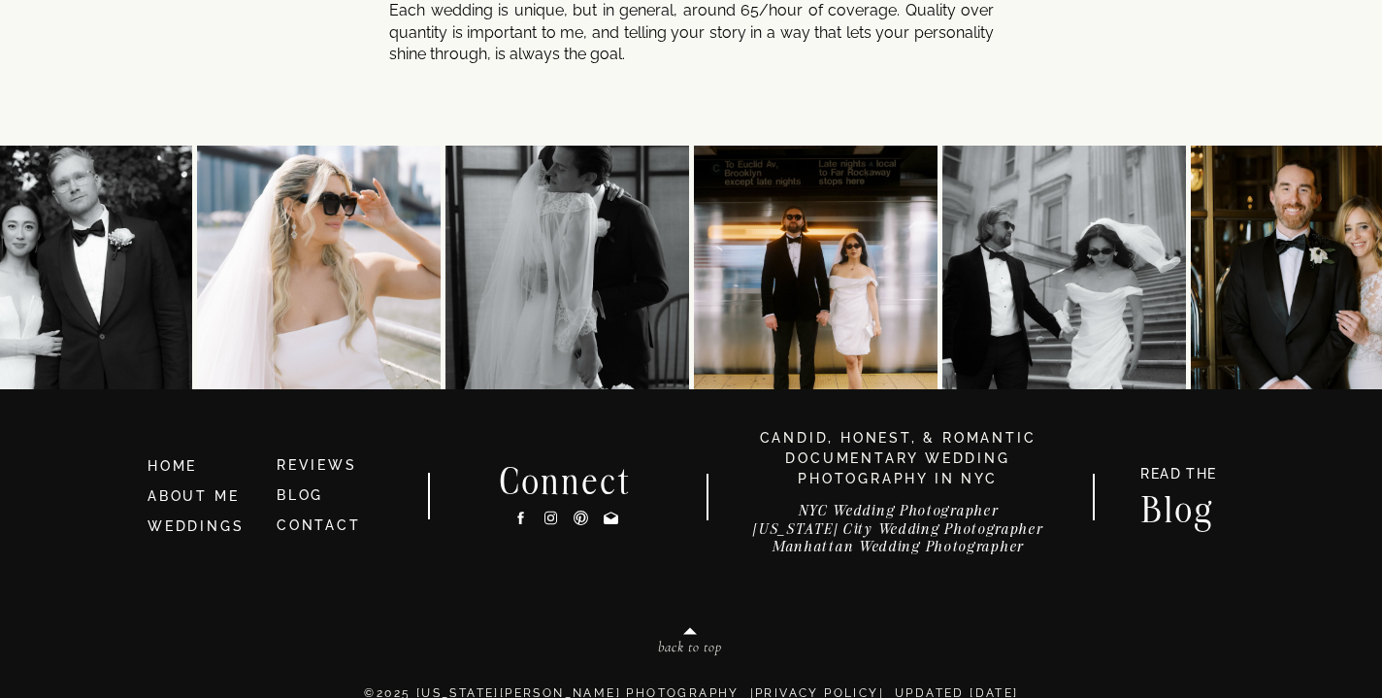
scroll to position [10508, 0]
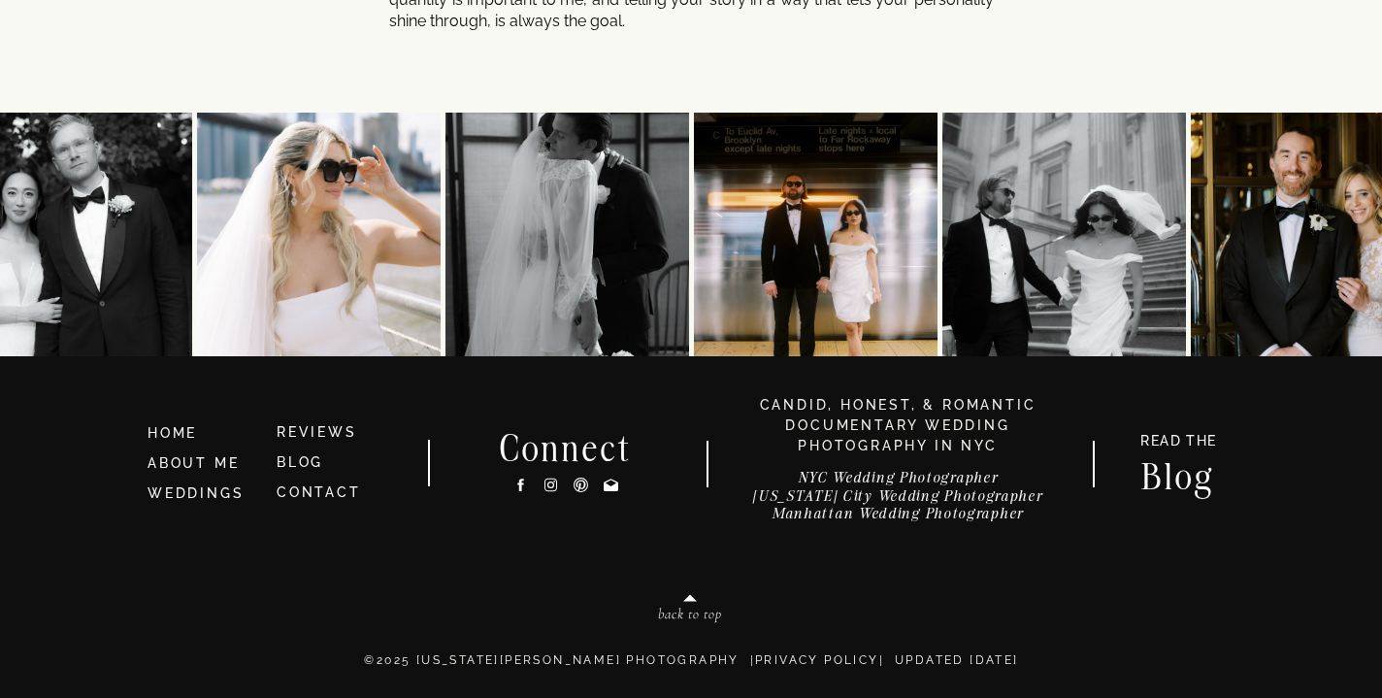
click at [682, 605] on icon at bounding box center [690, 597] width 27 height 27
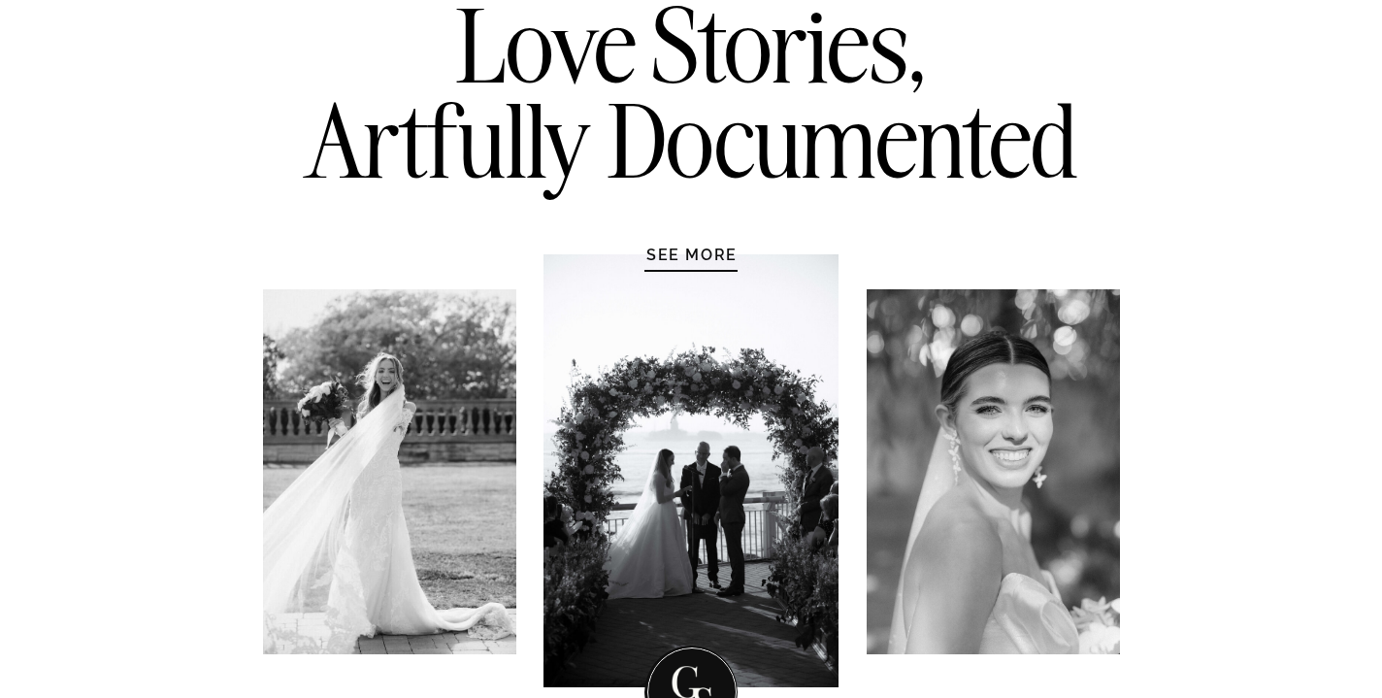
scroll to position [0, 0]
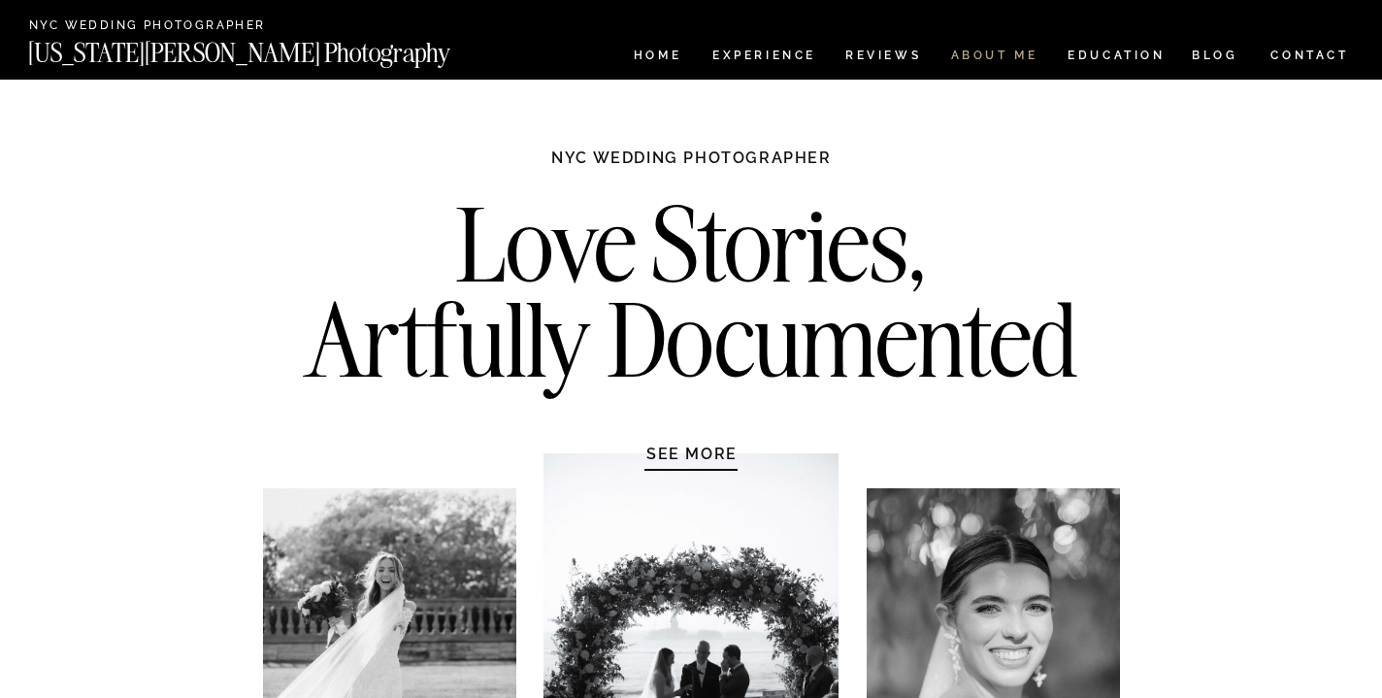
click at [977, 53] on nav "ABOUT ME" at bounding box center [994, 58] width 88 height 17
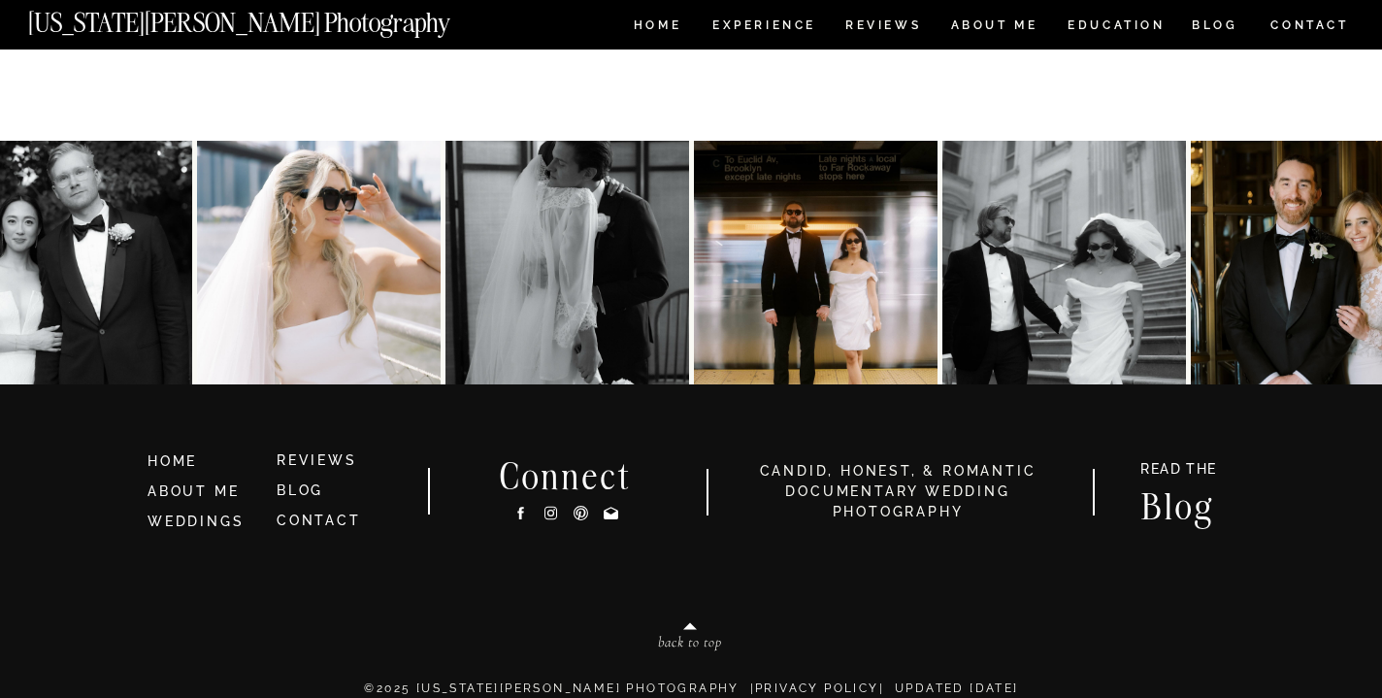
scroll to position [4317, 0]
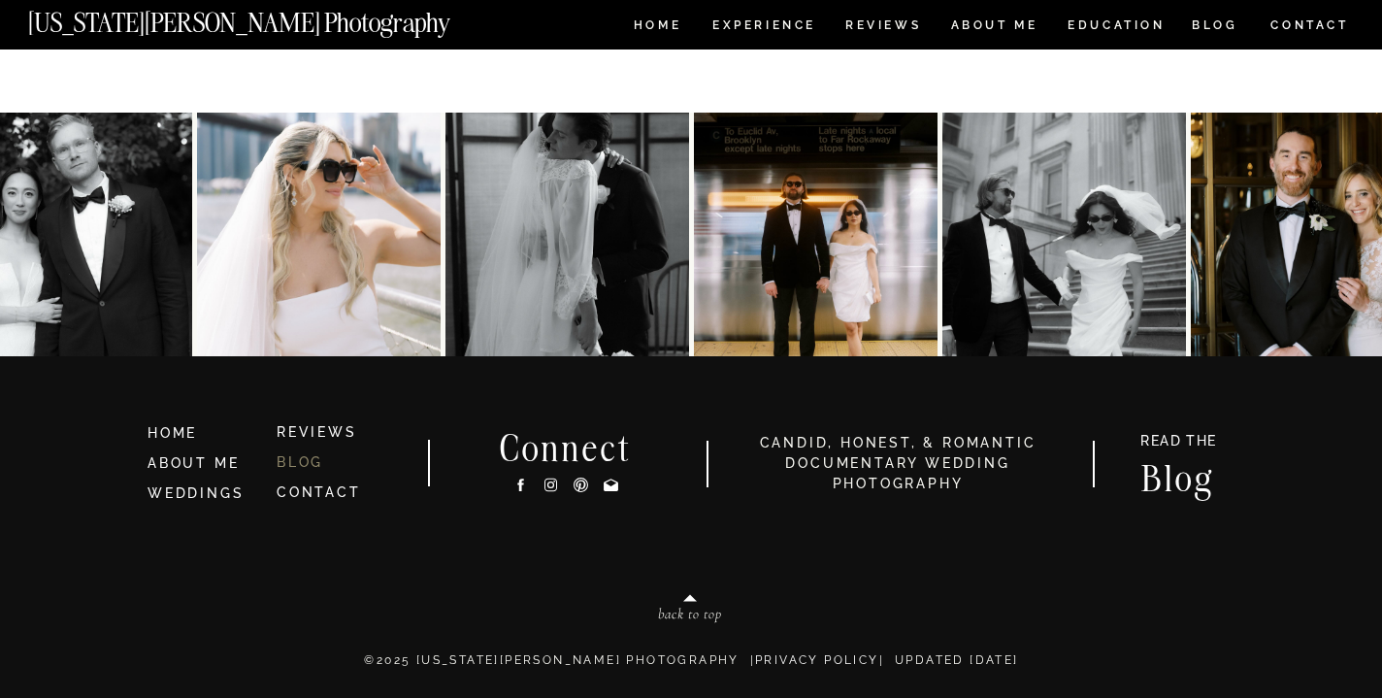
click at [307, 468] on link "BLOG" at bounding box center [300, 462] width 47 height 16
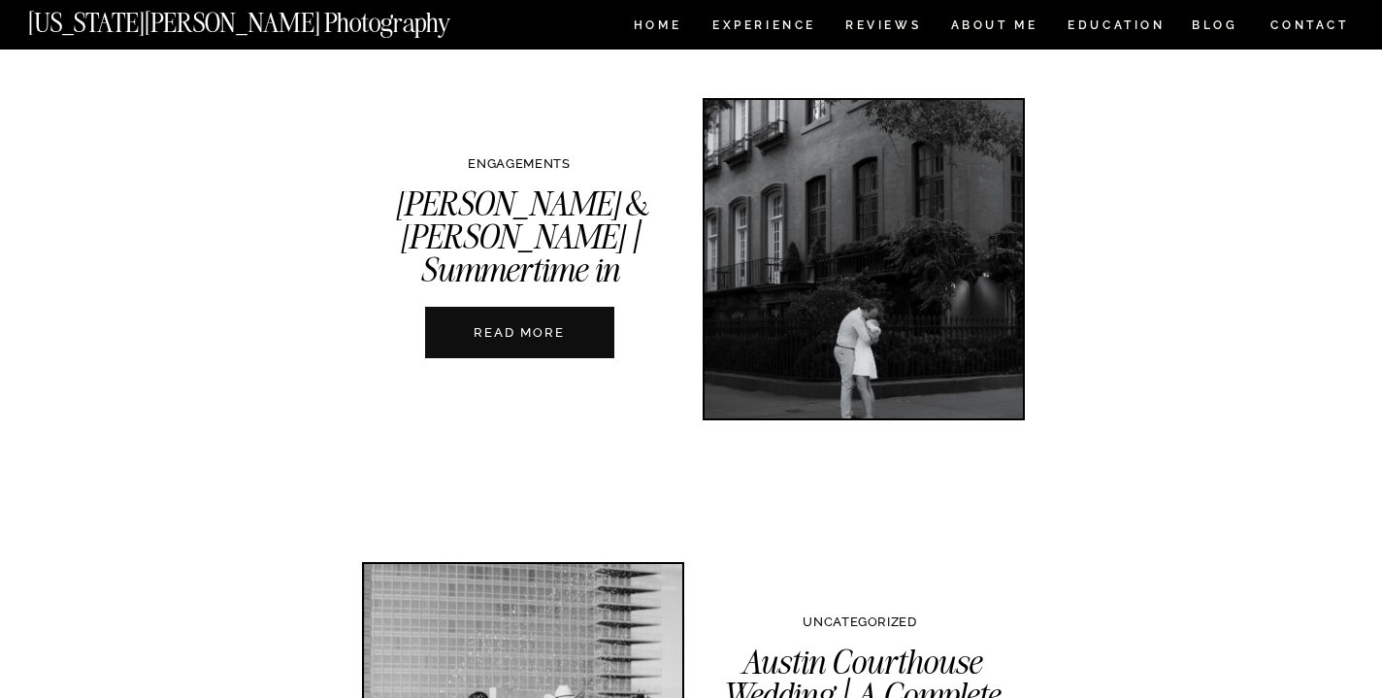
scroll to position [5555, 0]
